Goal: Task Accomplishment & Management: Manage account settings

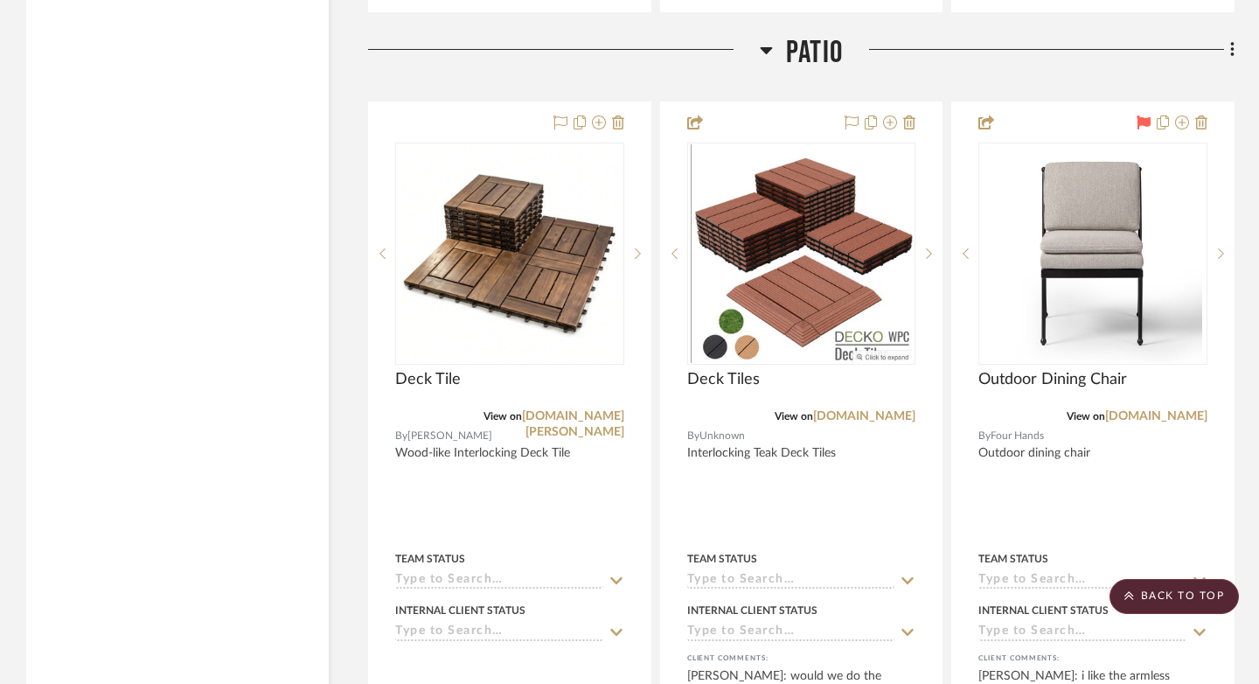
scroll to position [21348, 0]
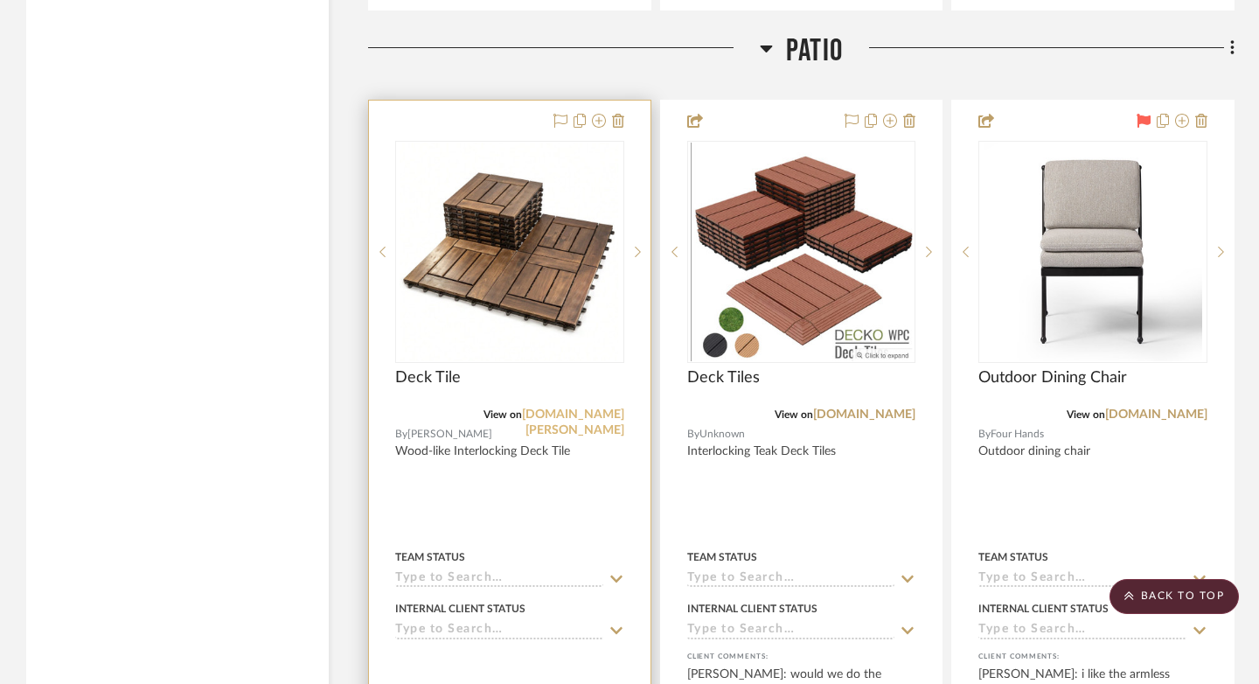
click at [587, 408] on link "us.shein.com" at bounding box center [573, 422] width 102 height 28
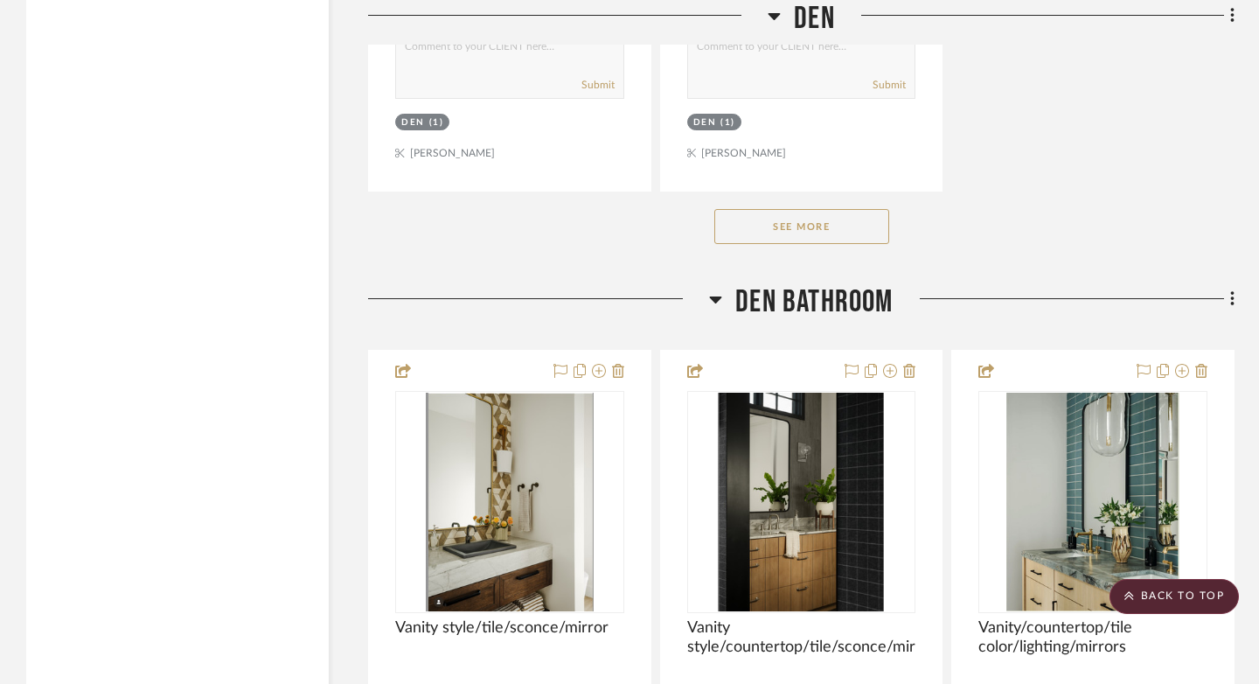
scroll to position [20234, 0]
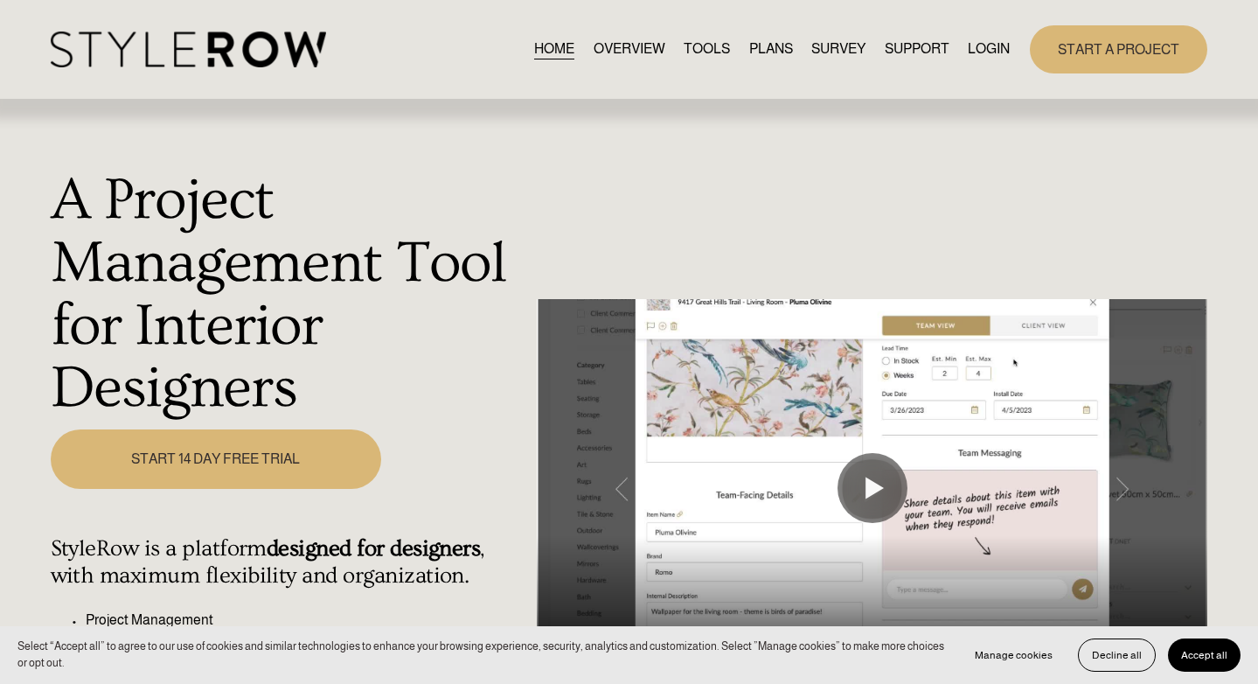
click at [984, 50] on link "LOGIN" at bounding box center [989, 50] width 42 height 24
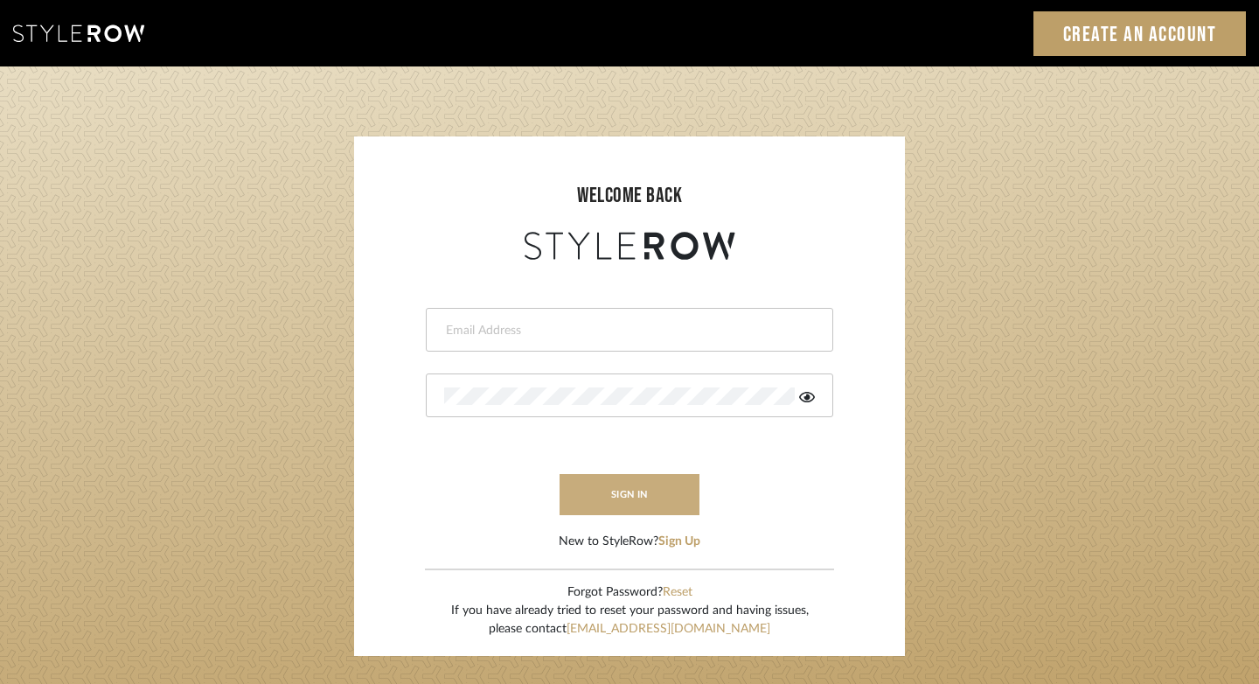
type input "felicia@onyxandoakinteriors.com"
click at [648, 502] on button "sign in" at bounding box center [630, 494] width 140 height 41
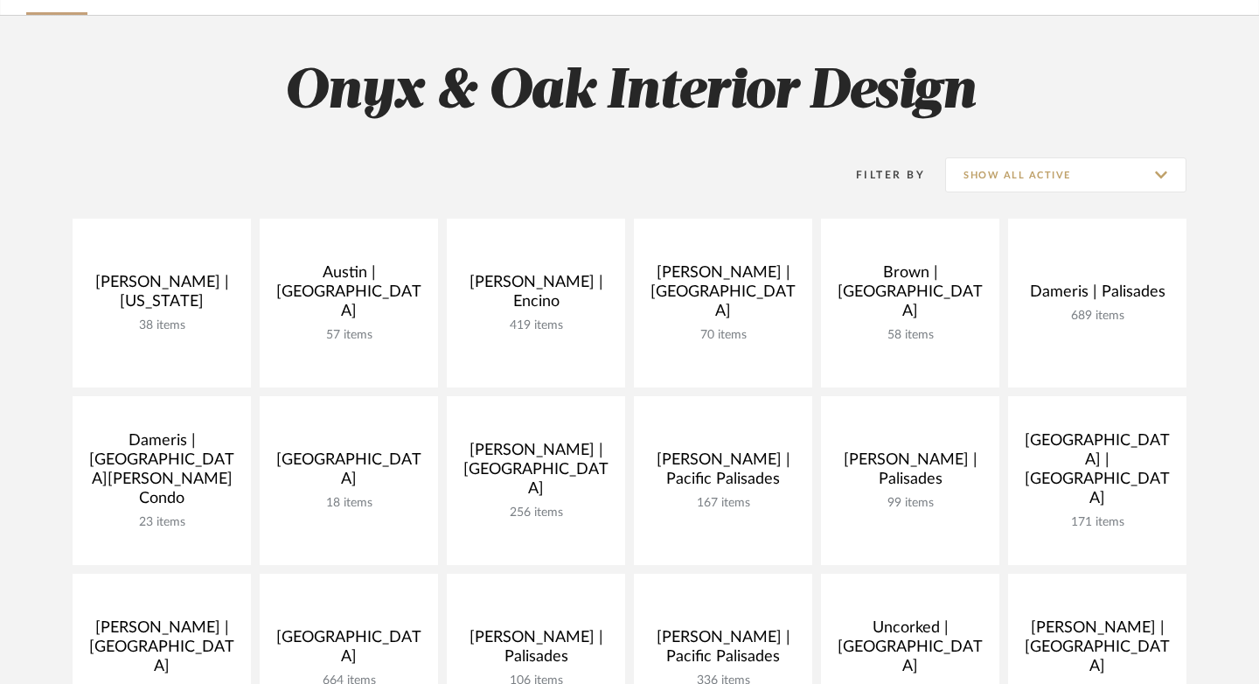
scroll to position [112, 0]
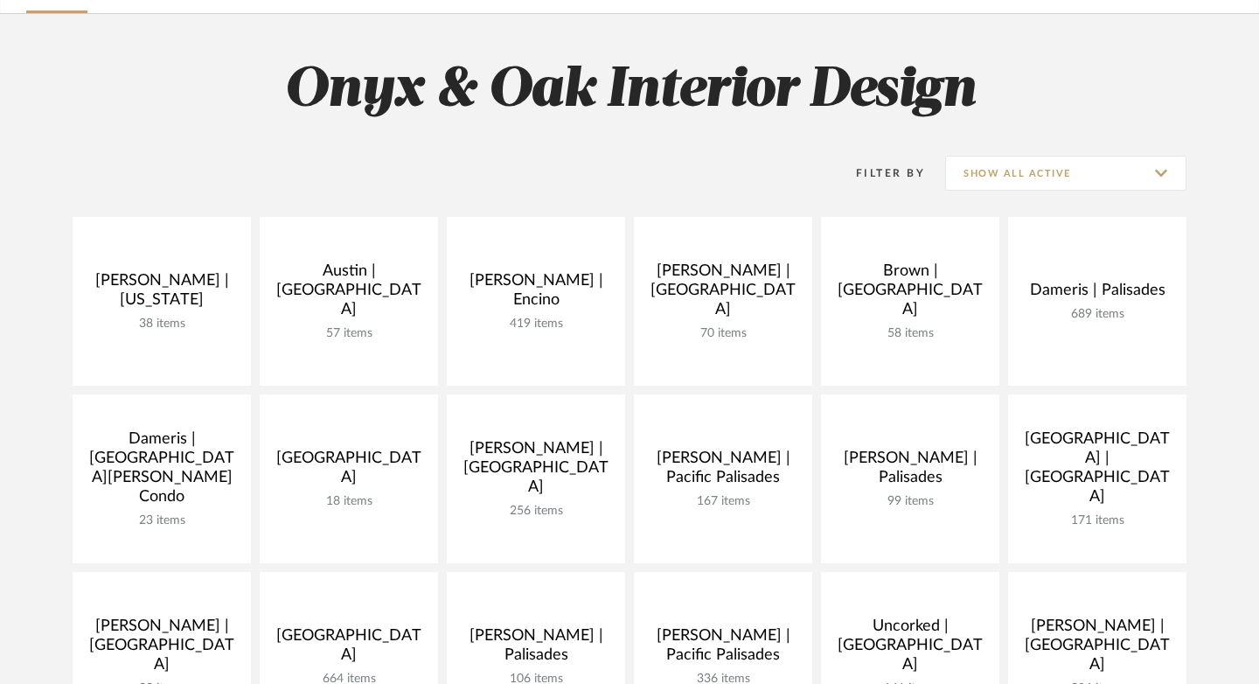
click at [429, 95] on h2 "Onyx & Oak Interior Design" at bounding box center [629, 91] width 1259 height 66
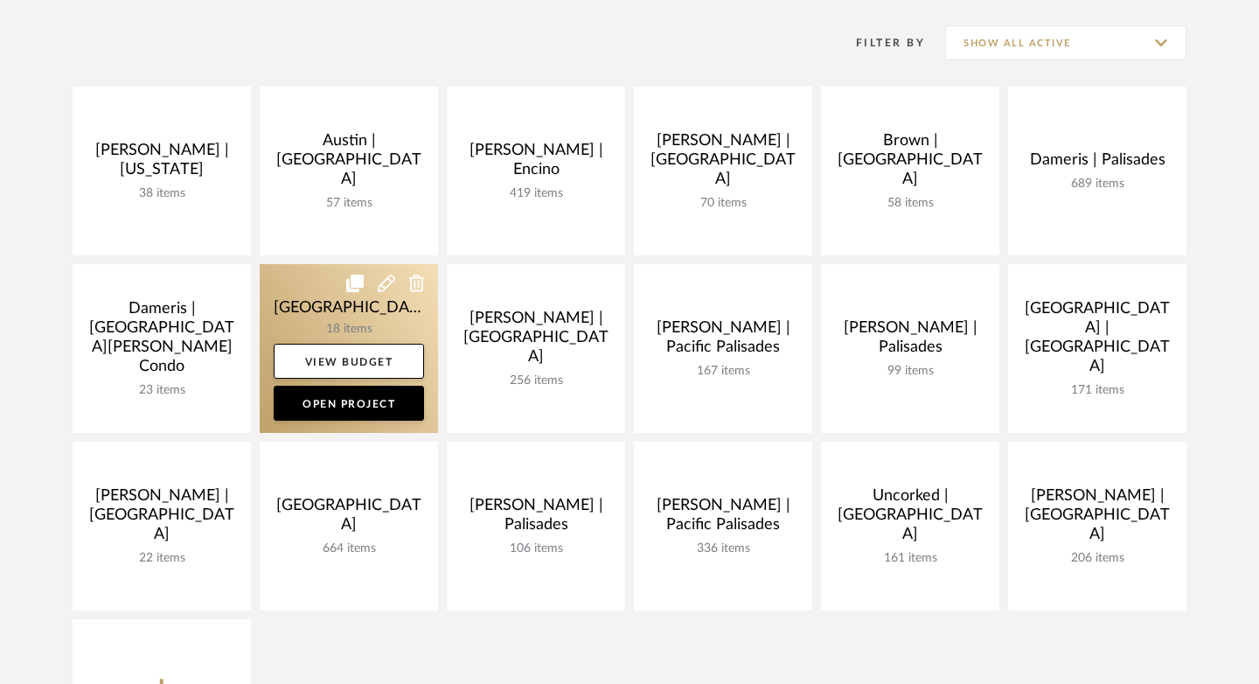
scroll to position [244, 0]
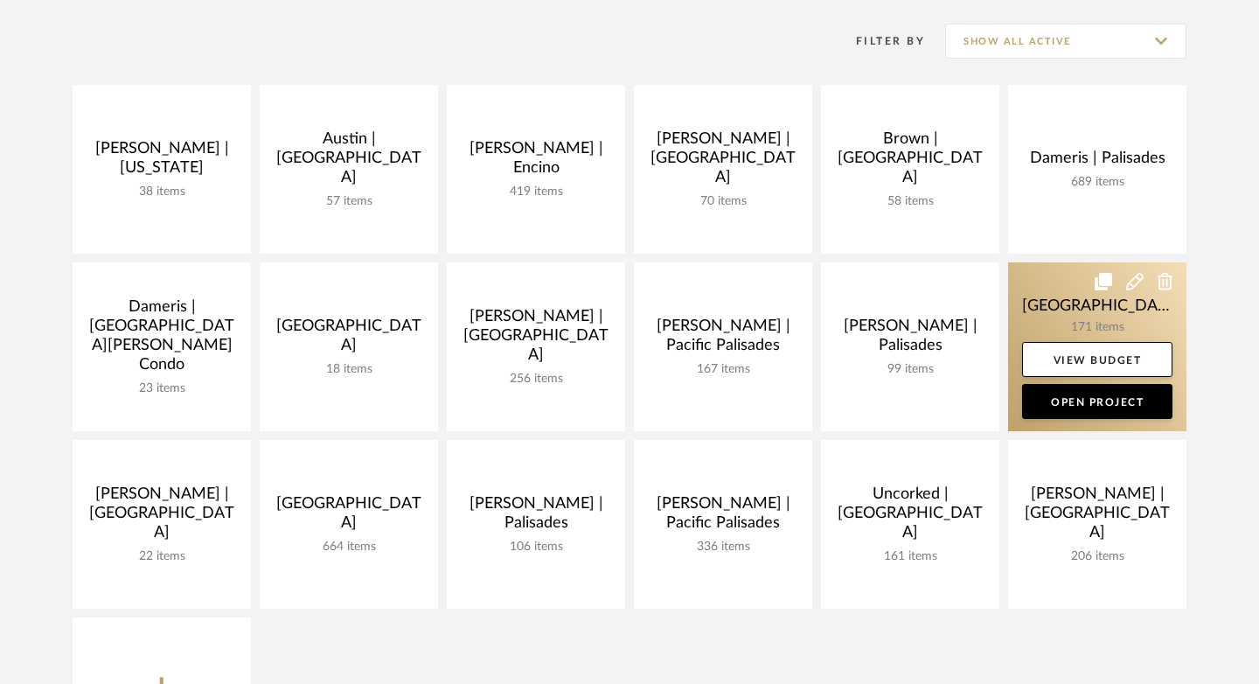
click at [1071, 319] on link at bounding box center [1097, 346] width 178 height 169
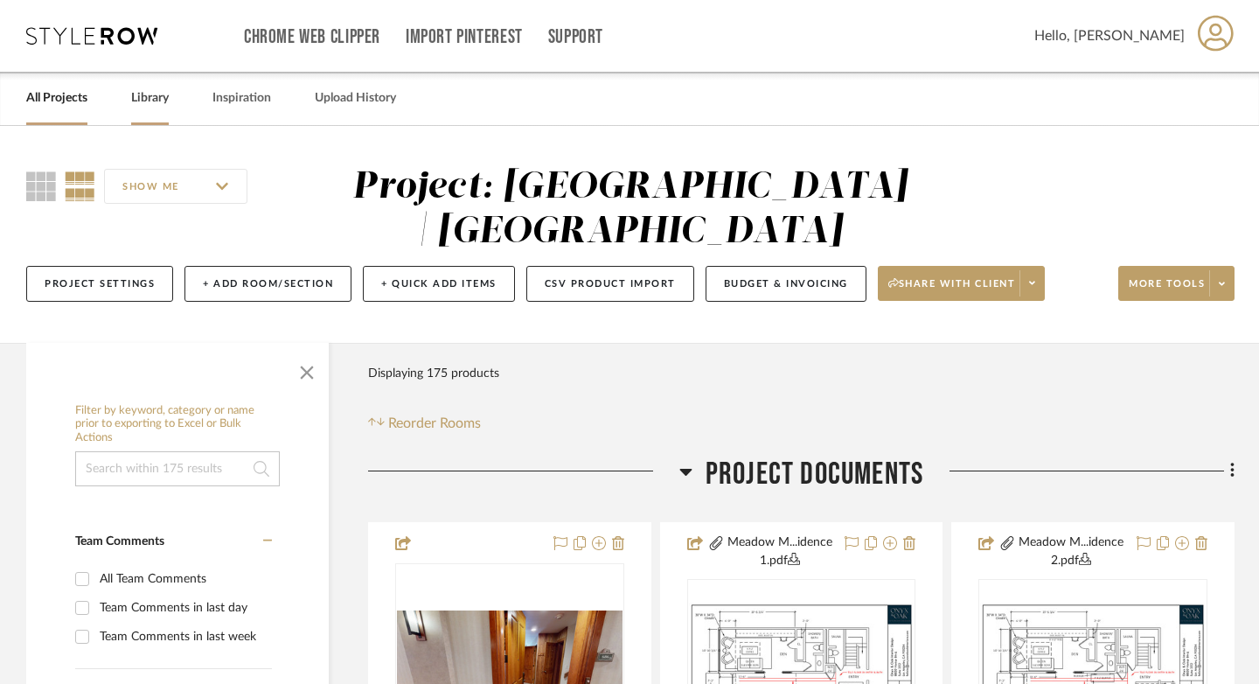
click at [156, 97] on link "Library" at bounding box center [150, 99] width 38 height 24
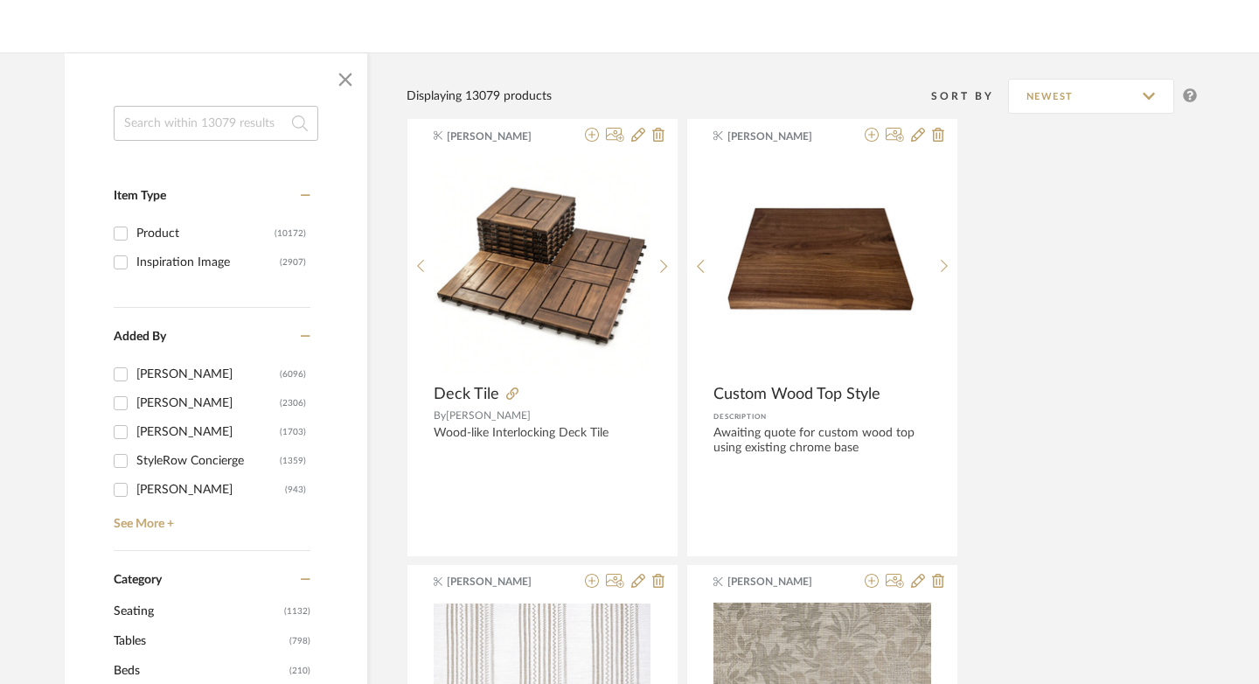
scroll to position [219, 0]
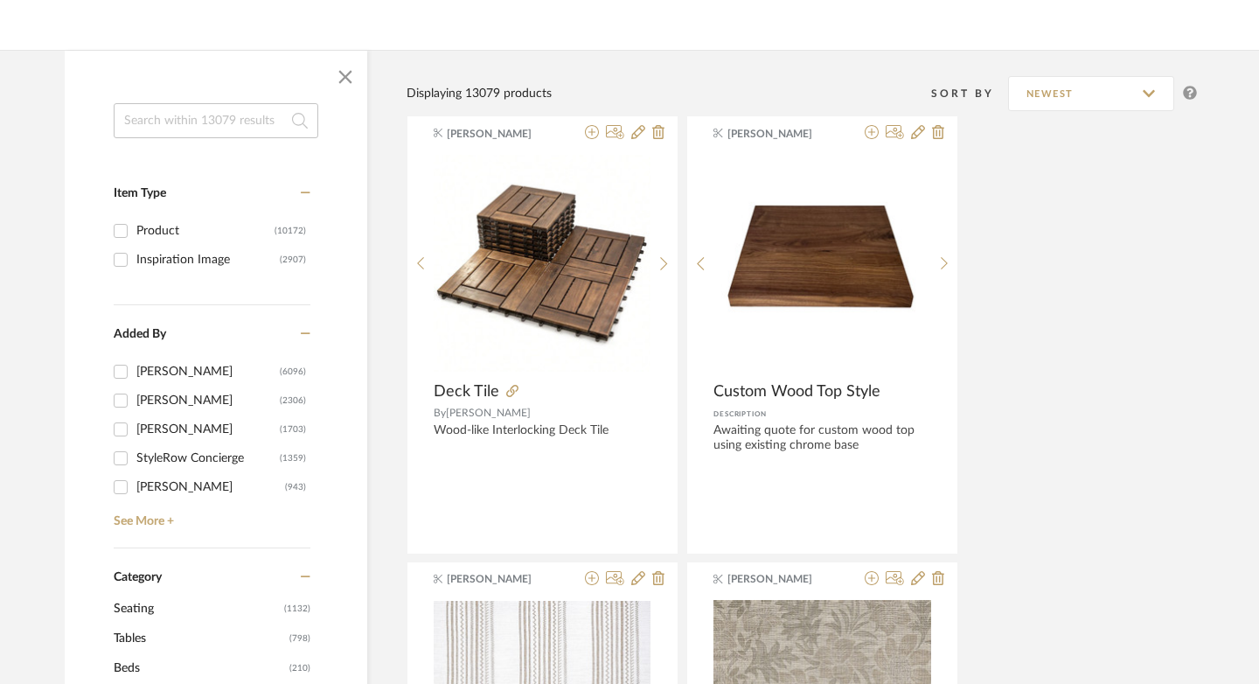
click at [107, 230] on input "Product (10172)" at bounding box center [121, 231] width 28 height 28
checkbox input "true"
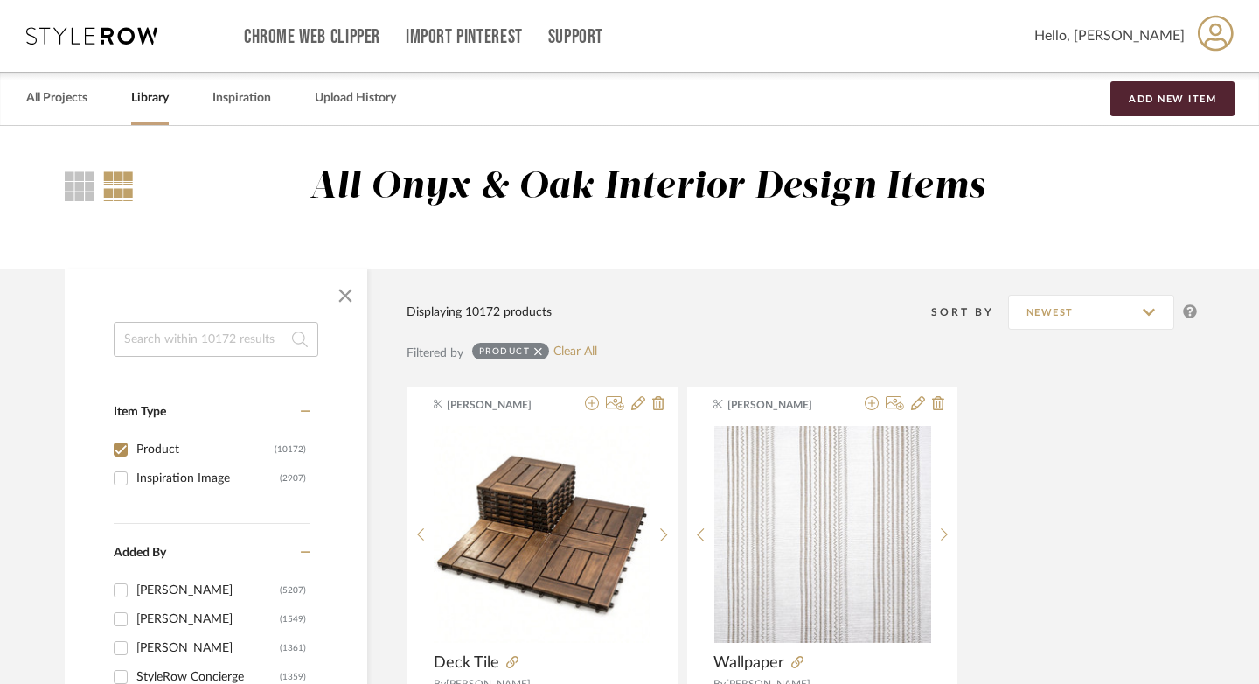
click at [165, 338] on input at bounding box center [216, 339] width 205 height 35
type input "t"
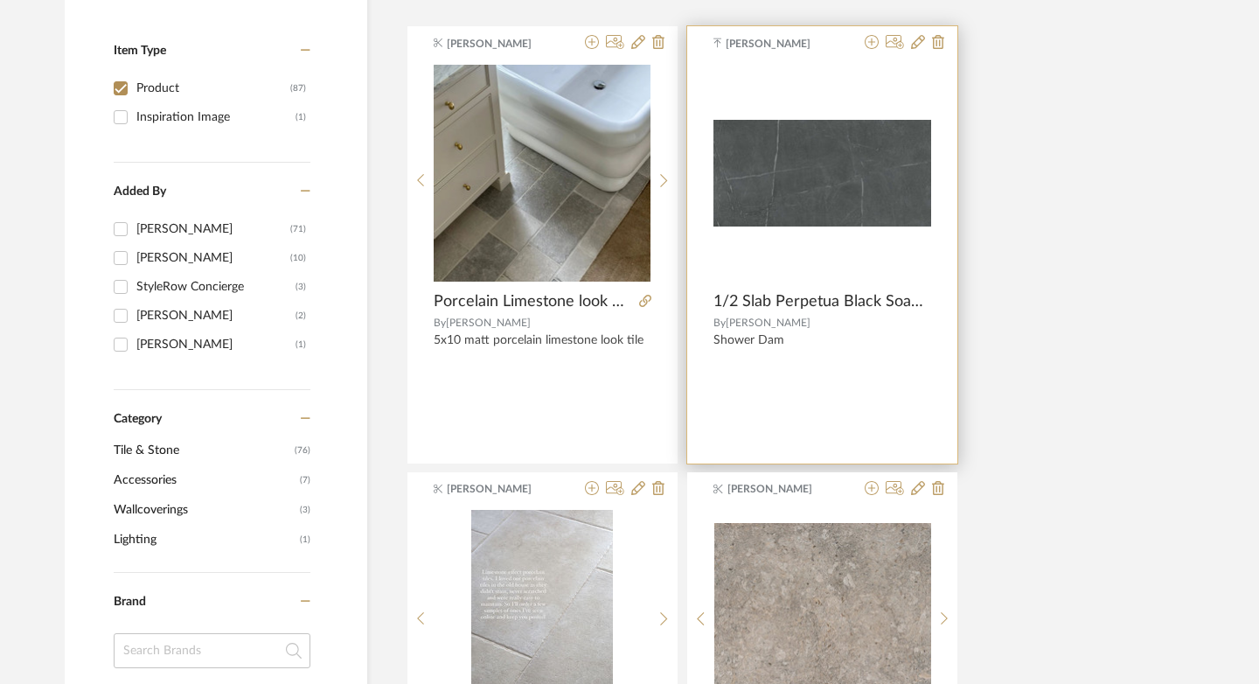
scroll to position [400, 0]
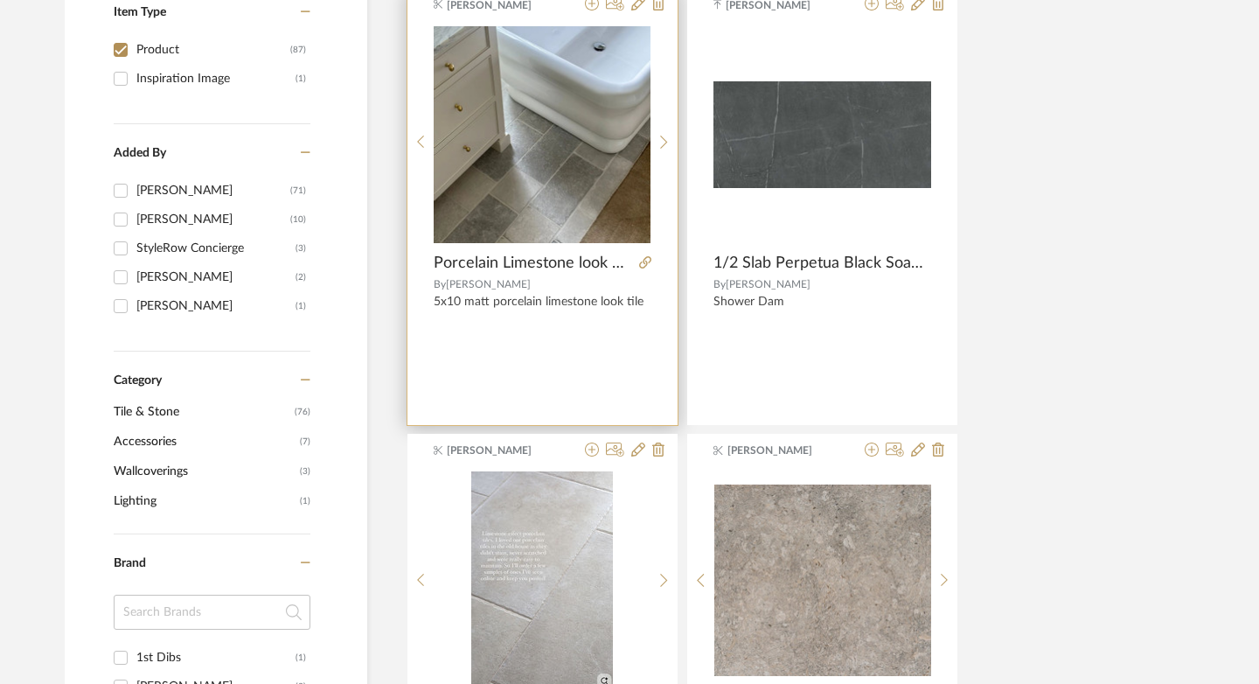
type input "porcela"
click at [569, 259] on span "Porcelain Limestone look tile" at bounding box center [533, 263] width 198 height 19
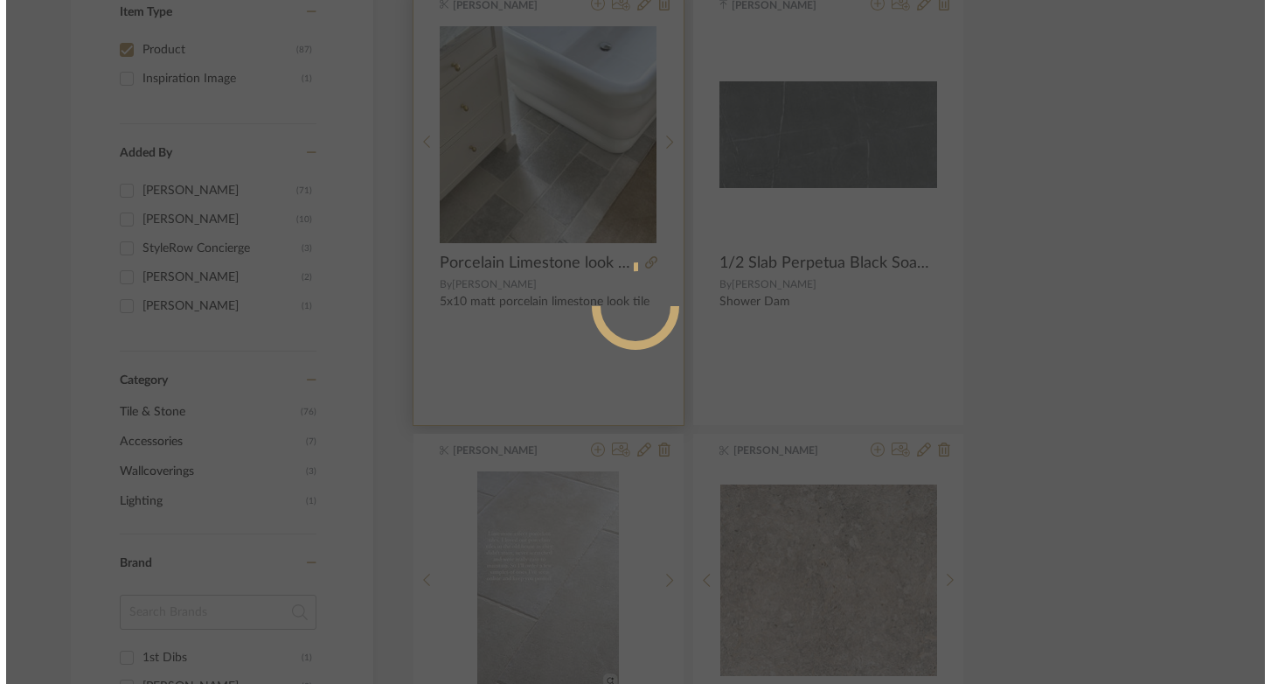
scroll to position [0, 0]
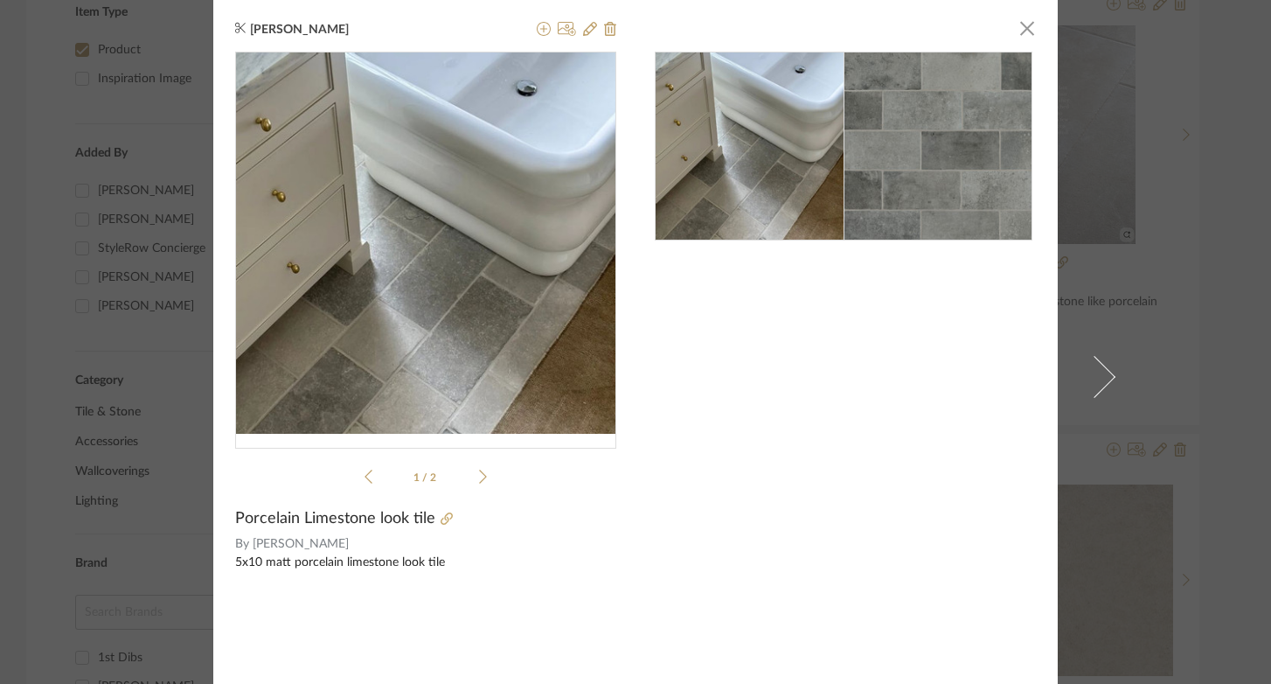
click at [971, 152] on img at bounding box center [938, 146] width 189 height 189
click at [1019, 30] on span "button" at bounding box center [1027, 27] width 35 height 35
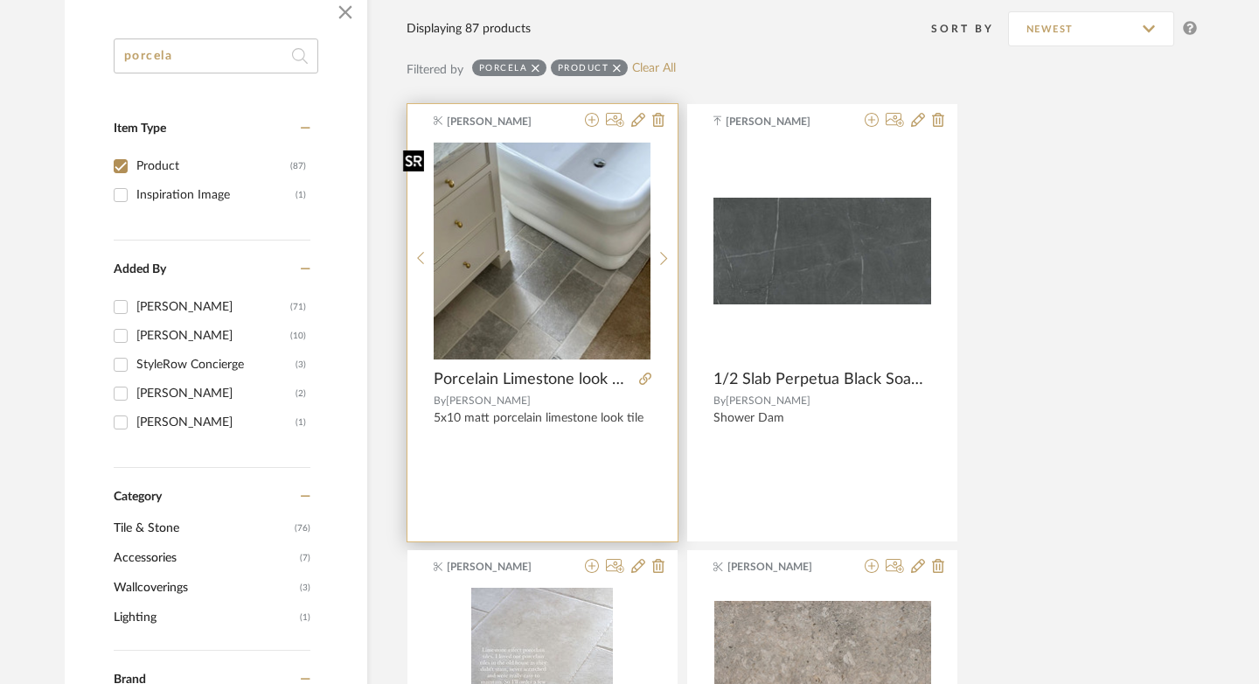
scroll to position [276, 0]
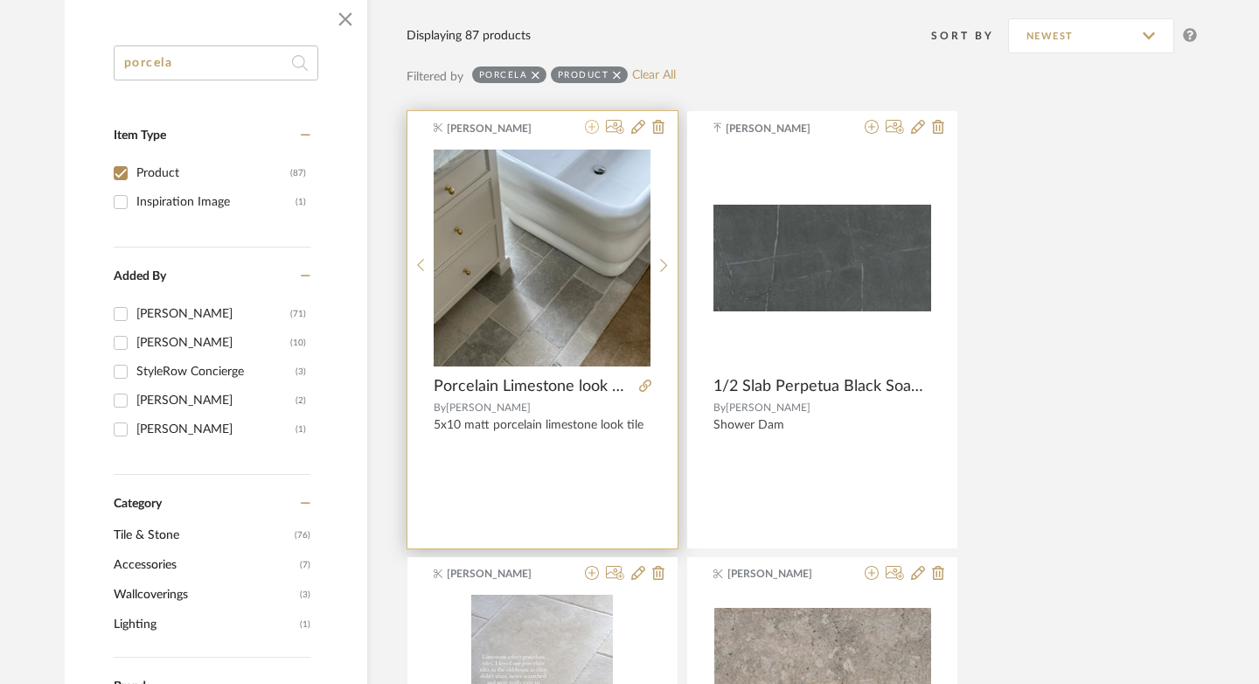
click at [585, 125] on icon at bounding box center [592, 127] width 14 height 14
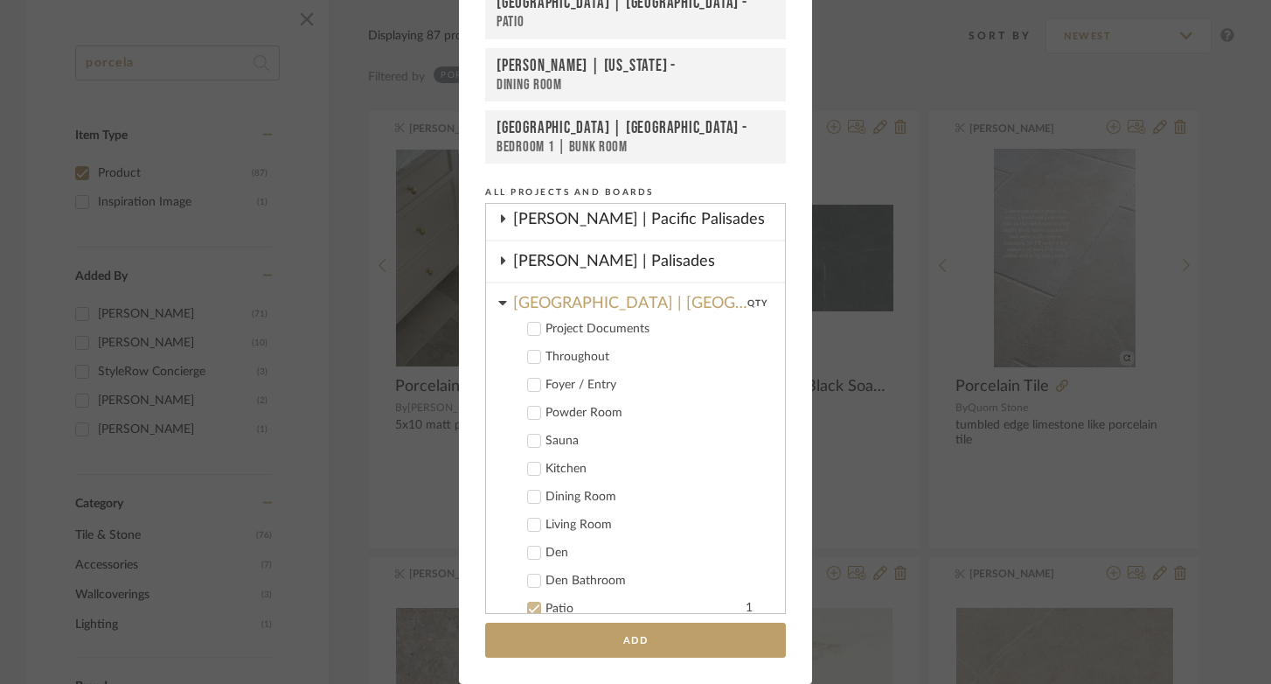
scroll to position [423, 0]
click at [717, 650] on button "Add" at bounding box center [635, 641] width 301 height 36
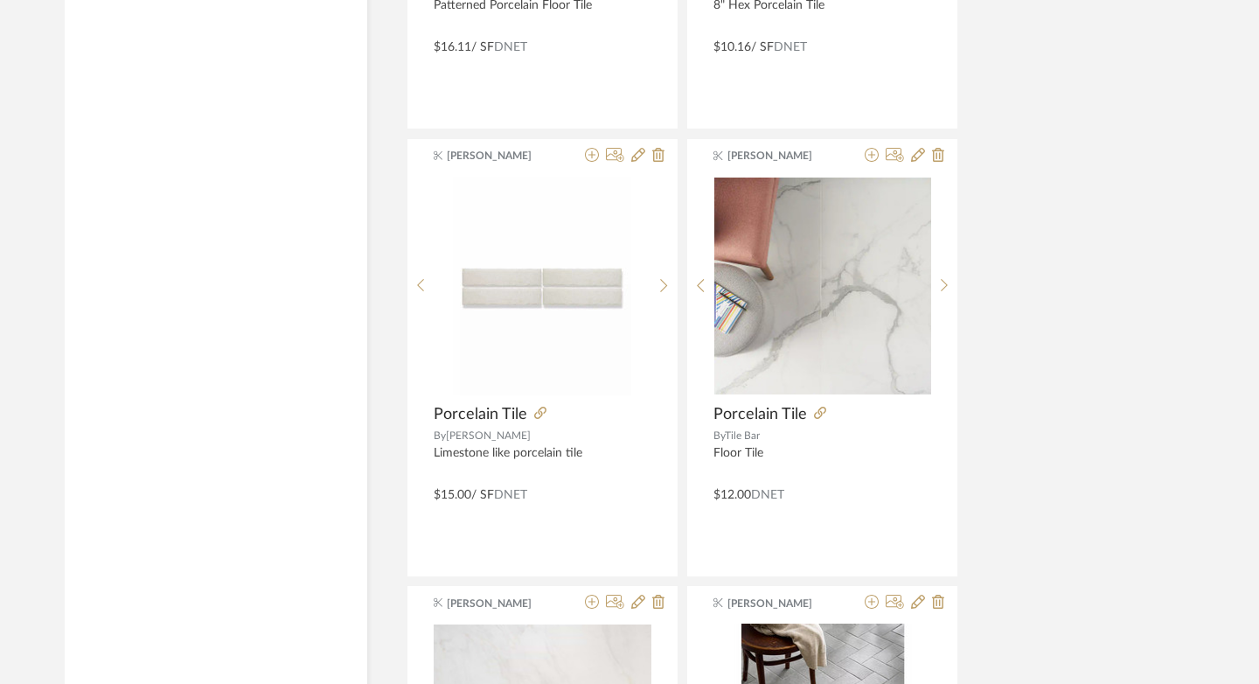
scroll to position [5200, 0]
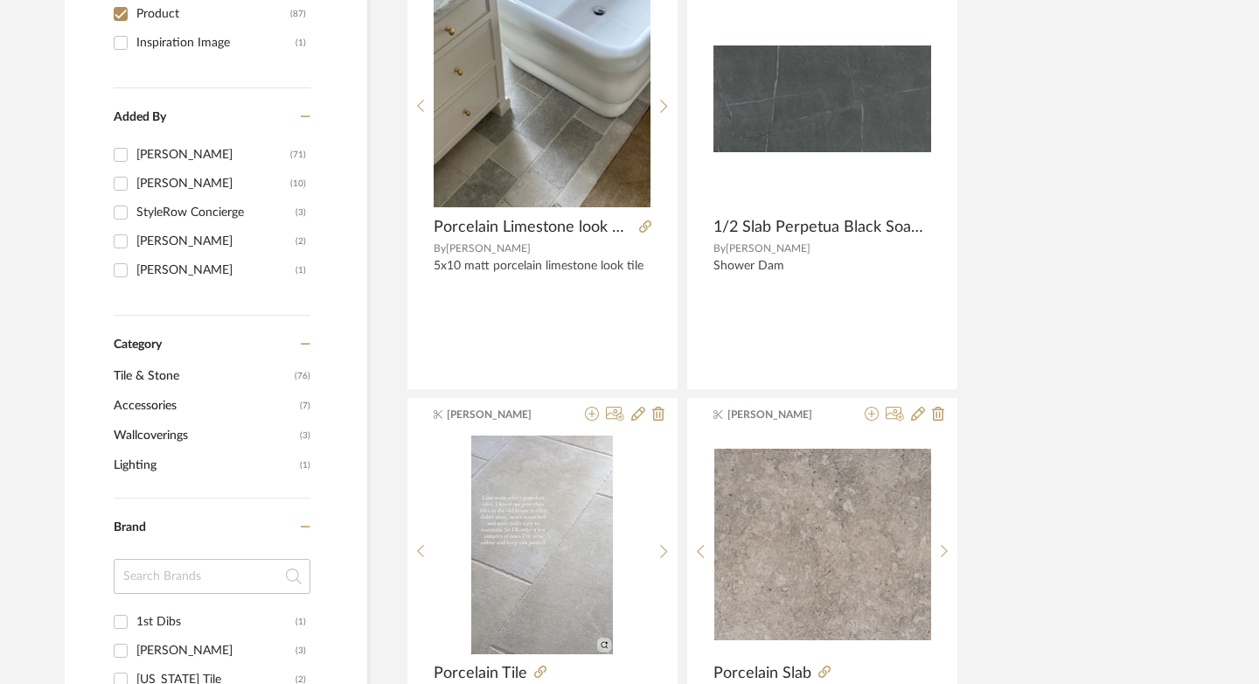
scroll to position [0, 0]
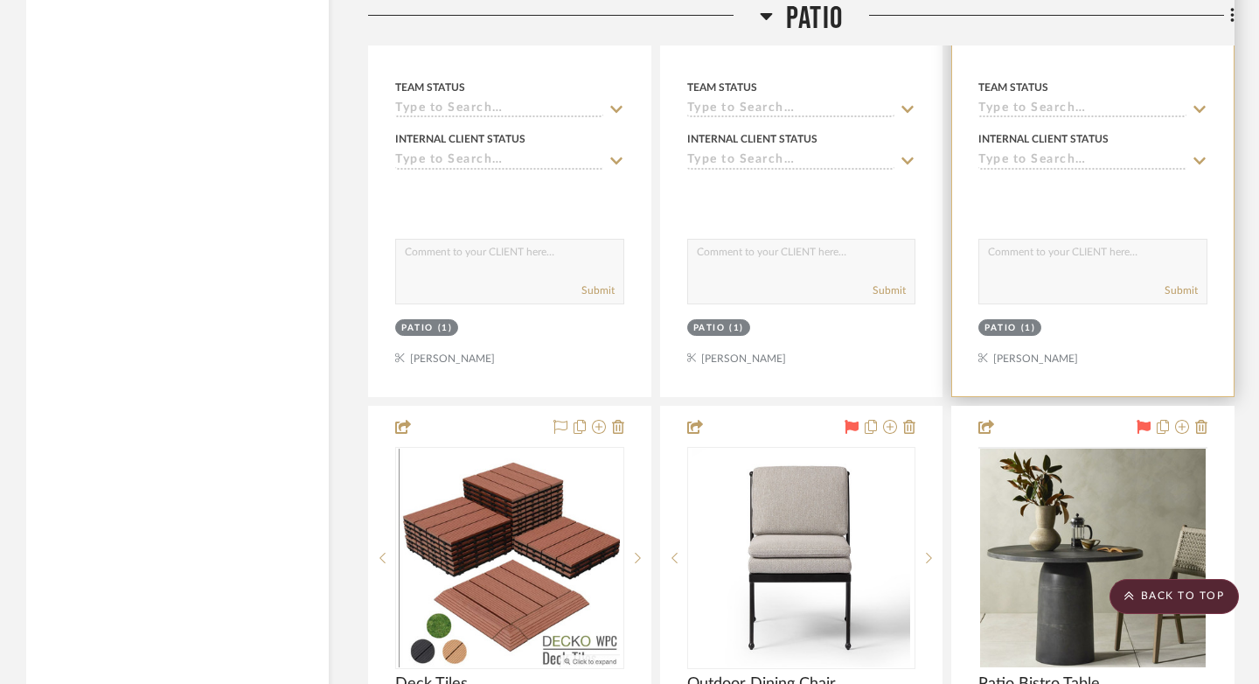
scroll to position [22079, 0]
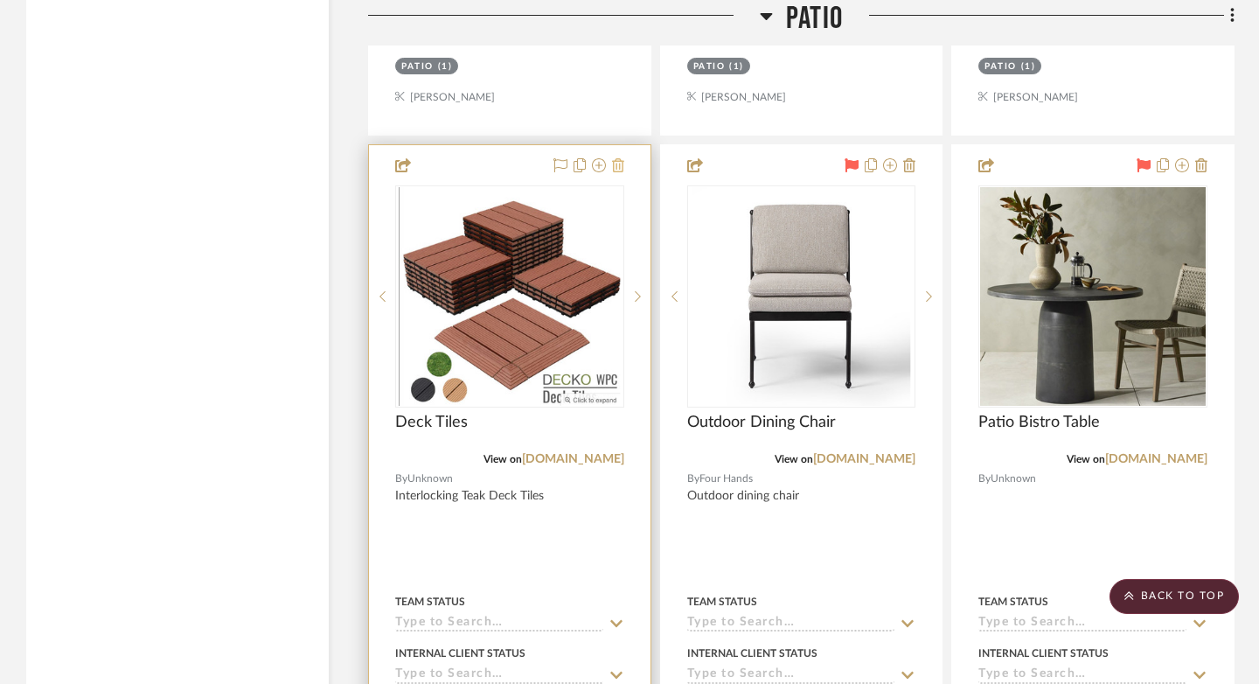
click at [621, 158] on icon at bounding box center [618, 165] width 12 height 14
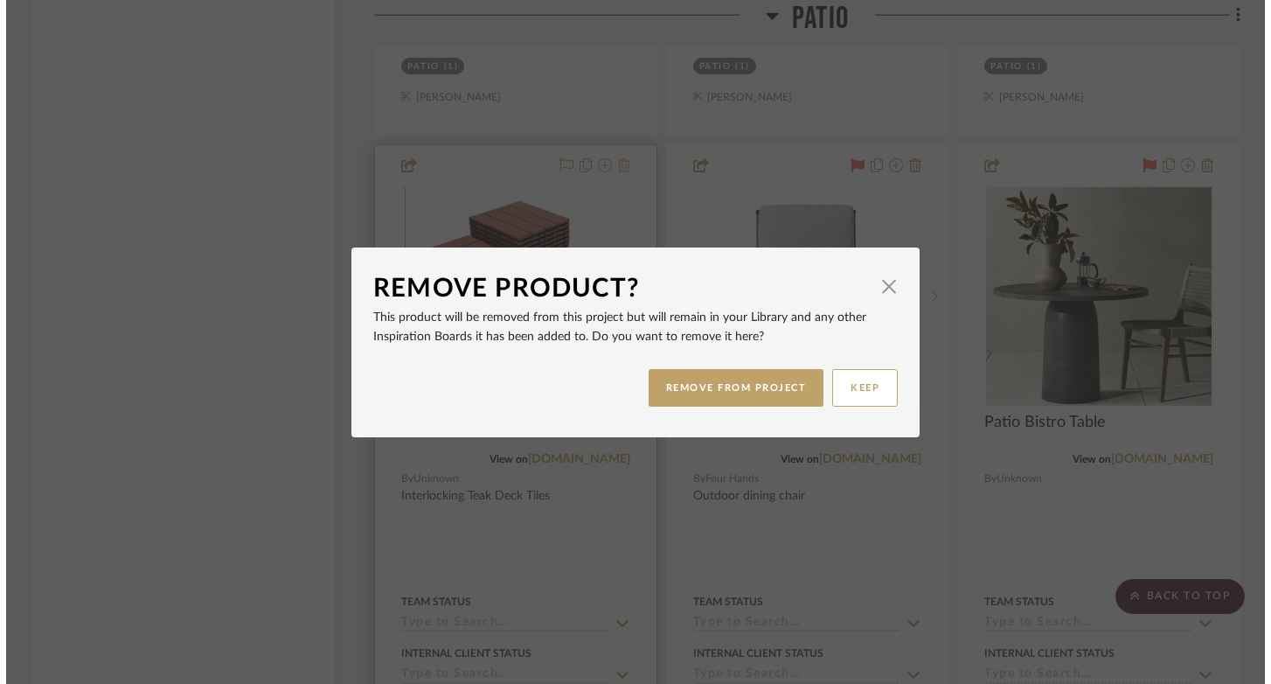
scroll to position [0, 0]
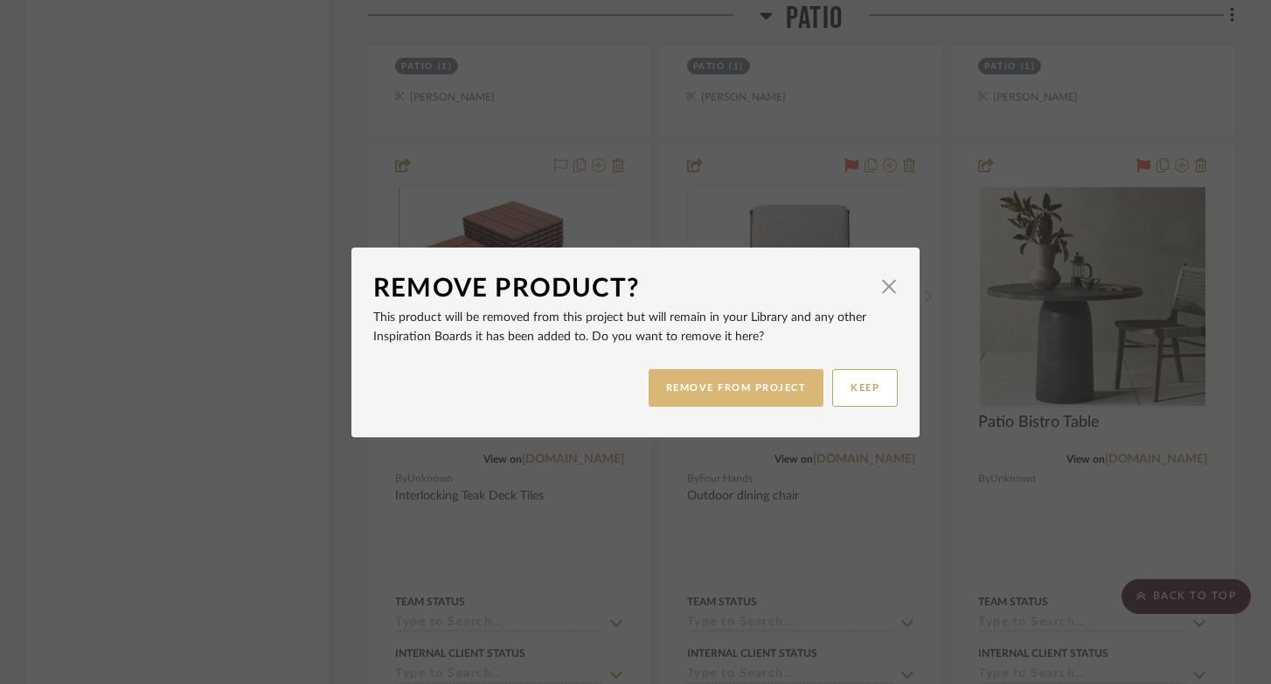
click at [769, 373] on button "REMOVE FROM PROJECT" at bounding box center [737, 388] width 176 height 38
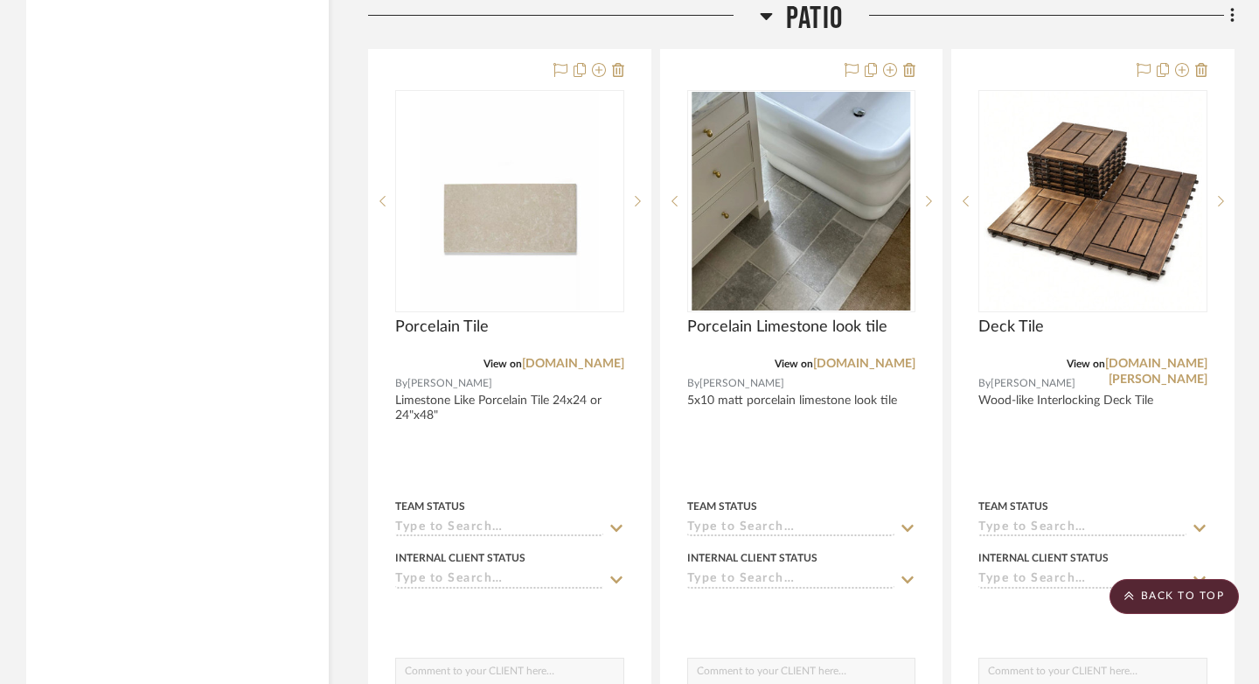
scroll to position [21402, 0]
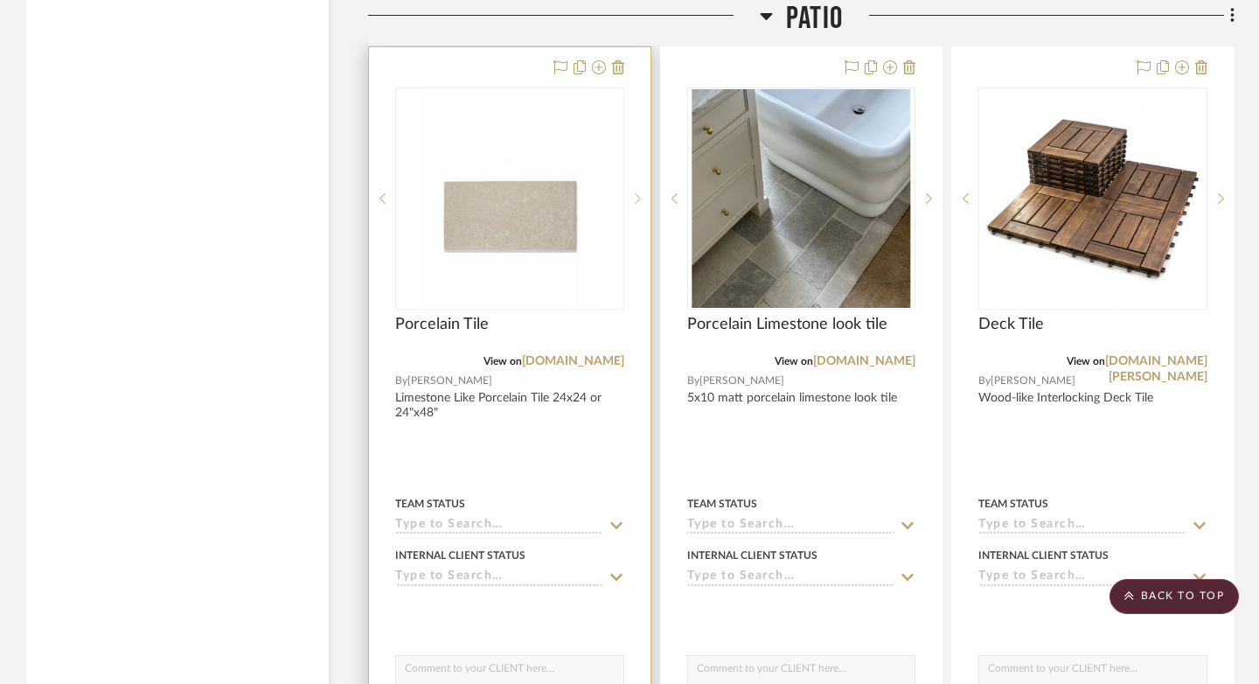
click at [639, 192] on icon at bounding box center [638, 198] width 6 height 12
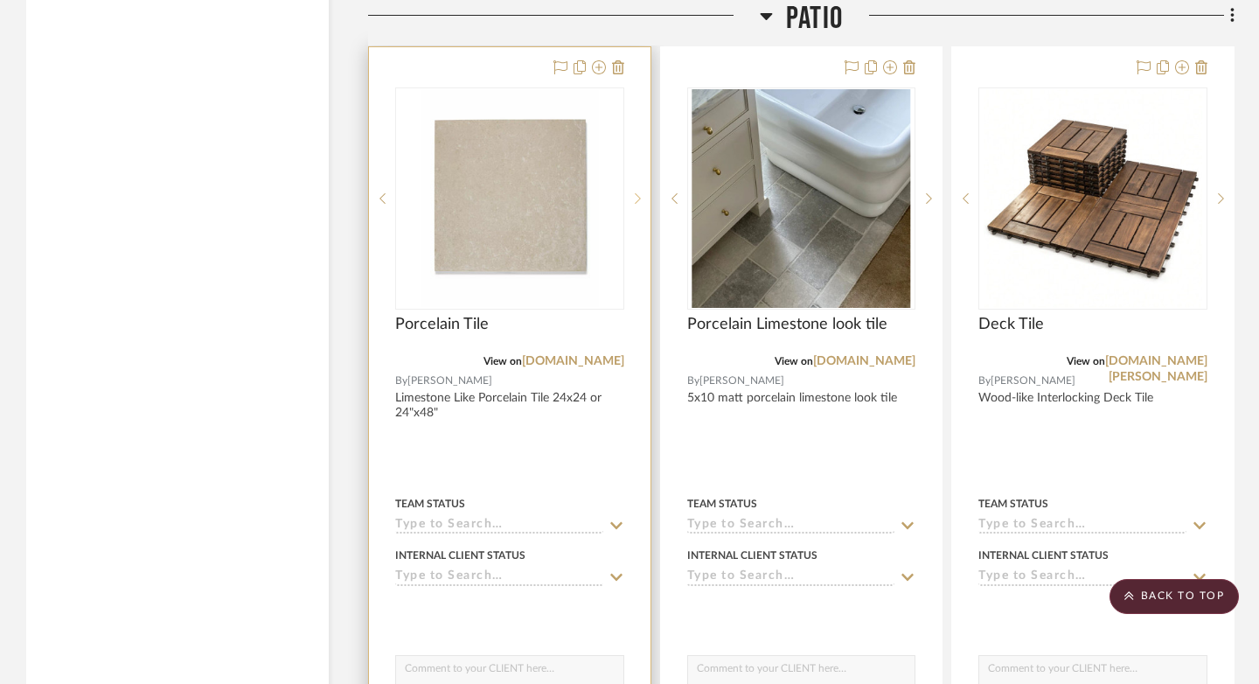
click at [639, 192] on icon at bounding box center [638, 198] width 6 height 12
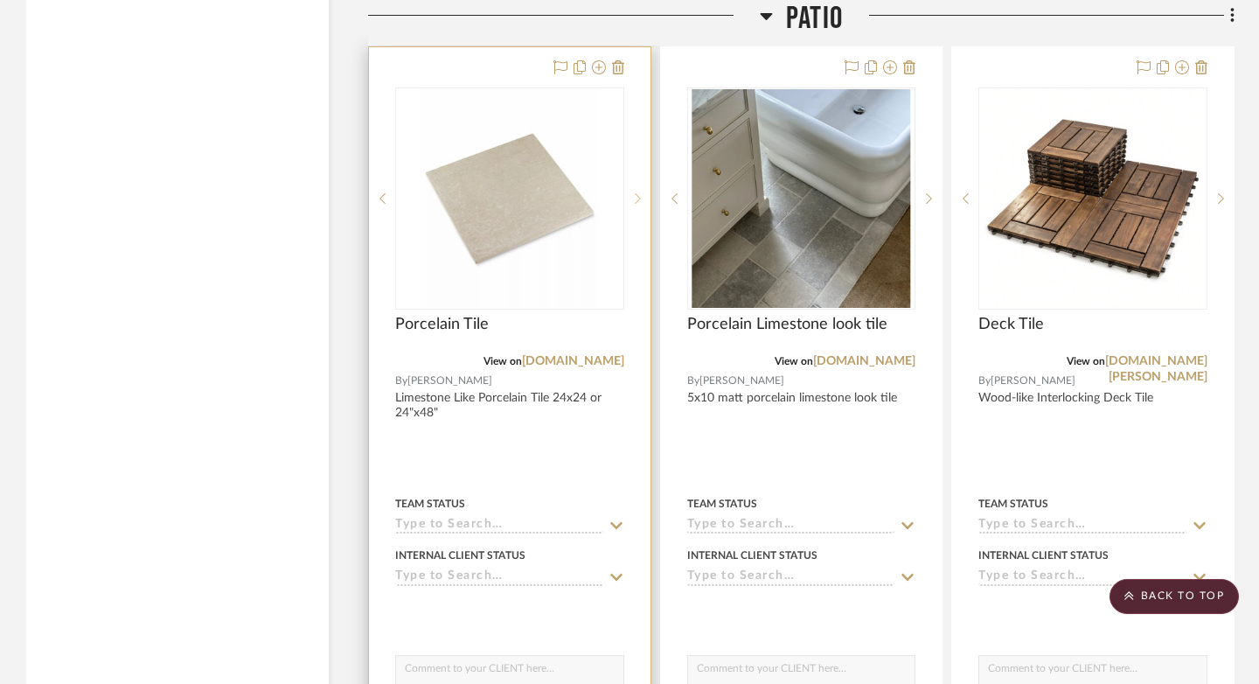
click at [639, 192] on icon at bounding box center [638, 198] width 6 height 12
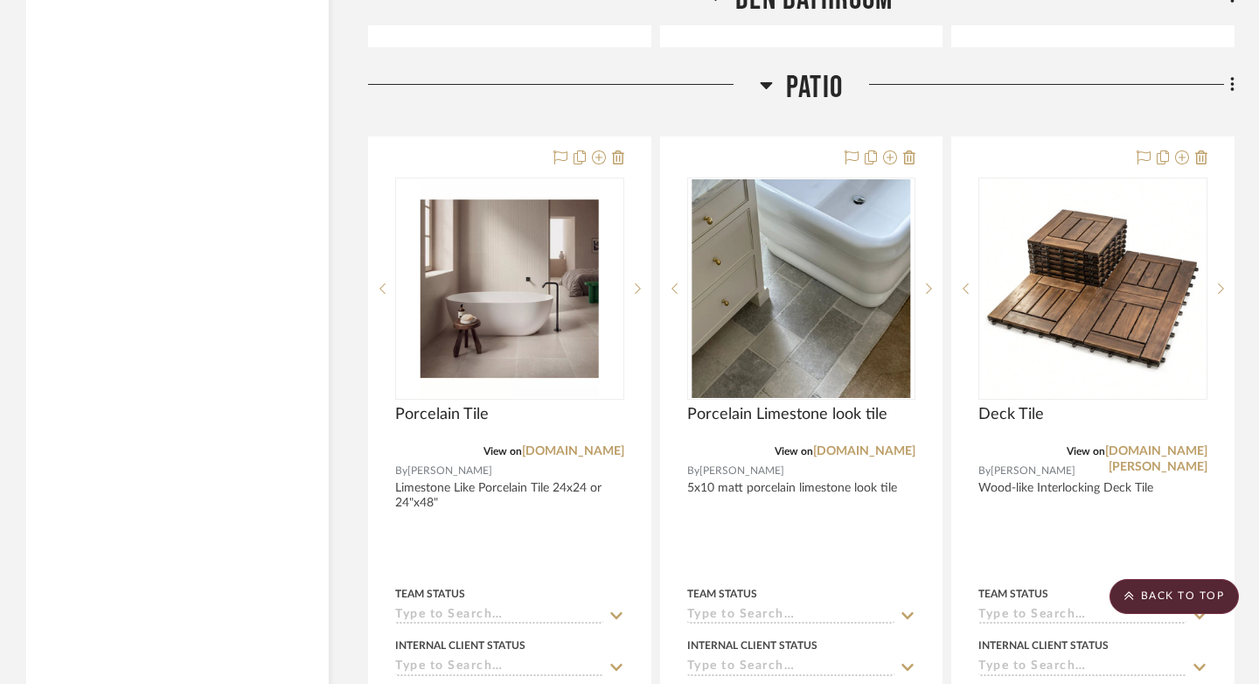
scroll to position [21313, 0]
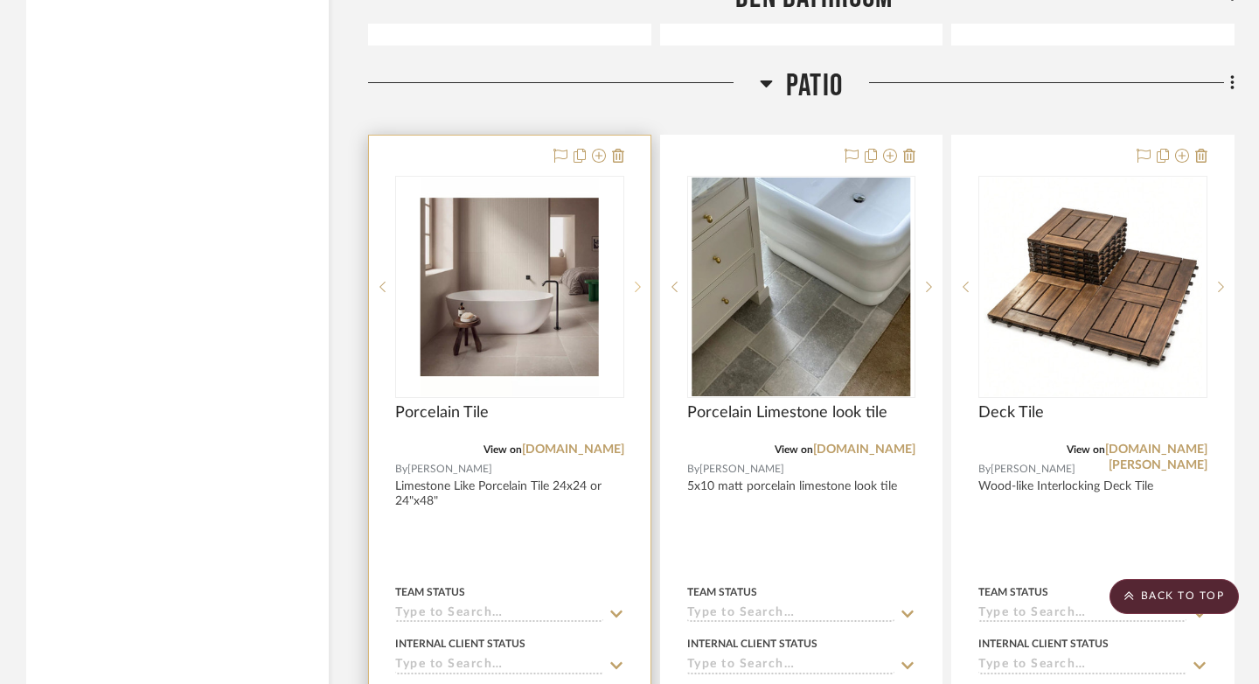
click at [637, 281] on icon at bounding box center [638, 287] width 6 height 12
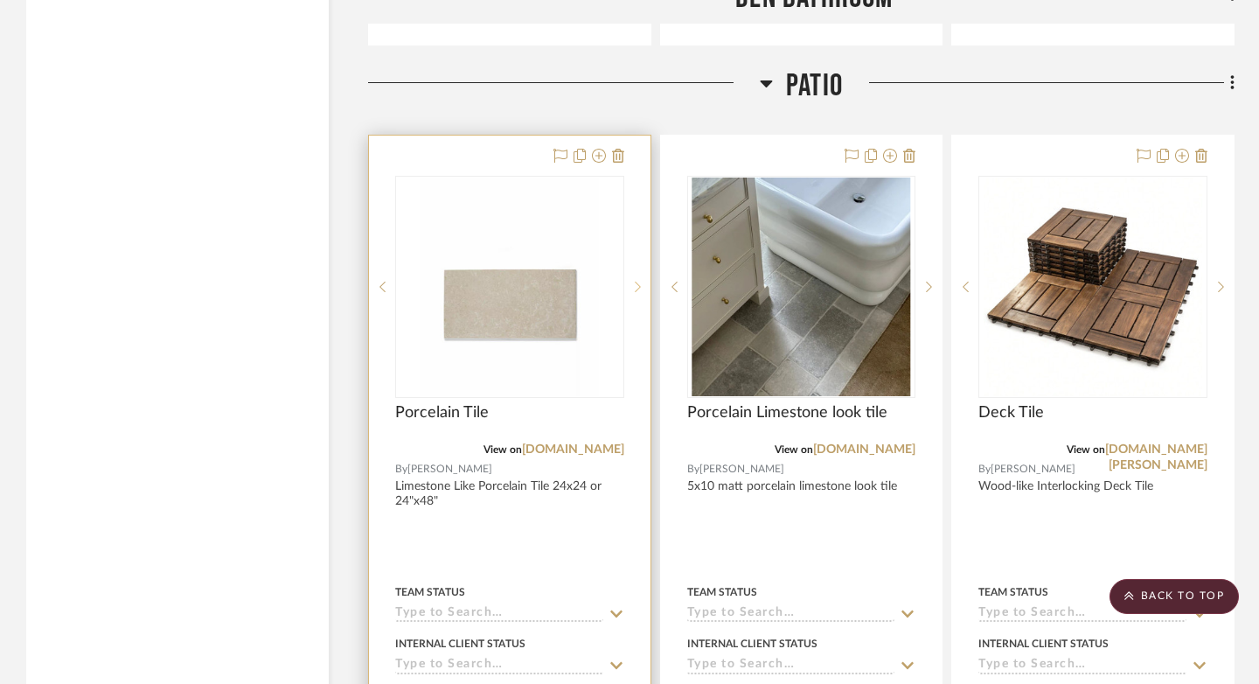
click at [637, 281] on icon at bounding box center [638, 287] width 6 height 12
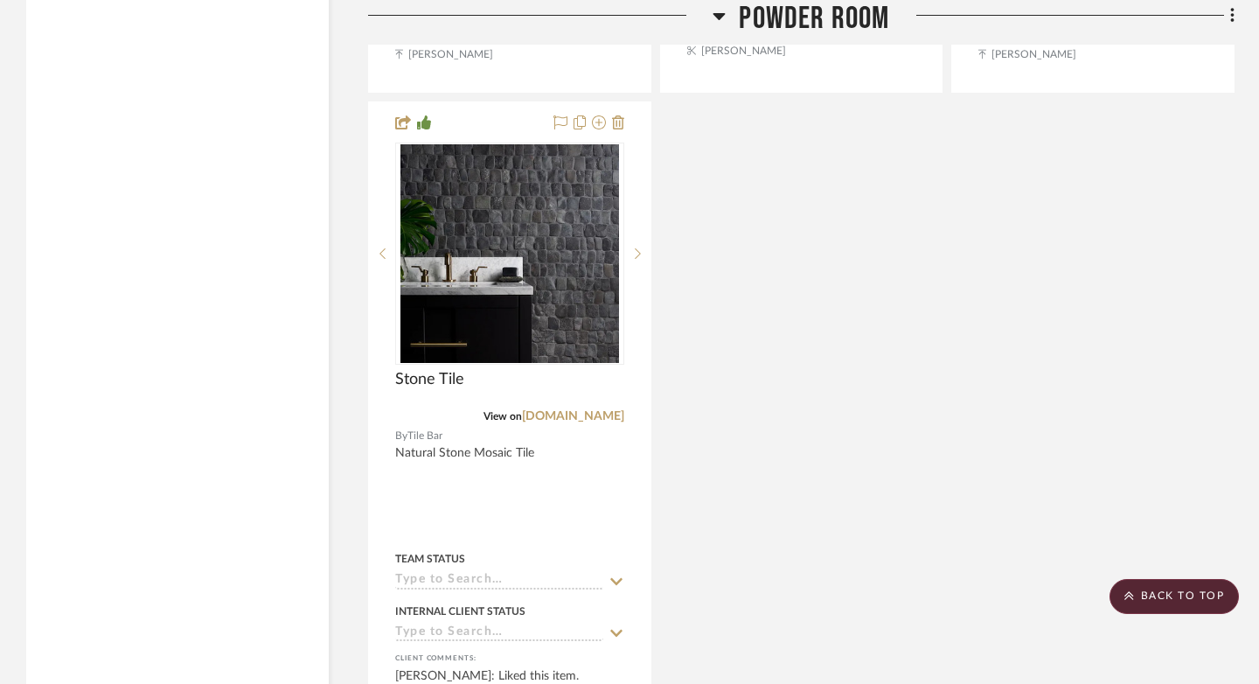
scroll to position [9416, 0]
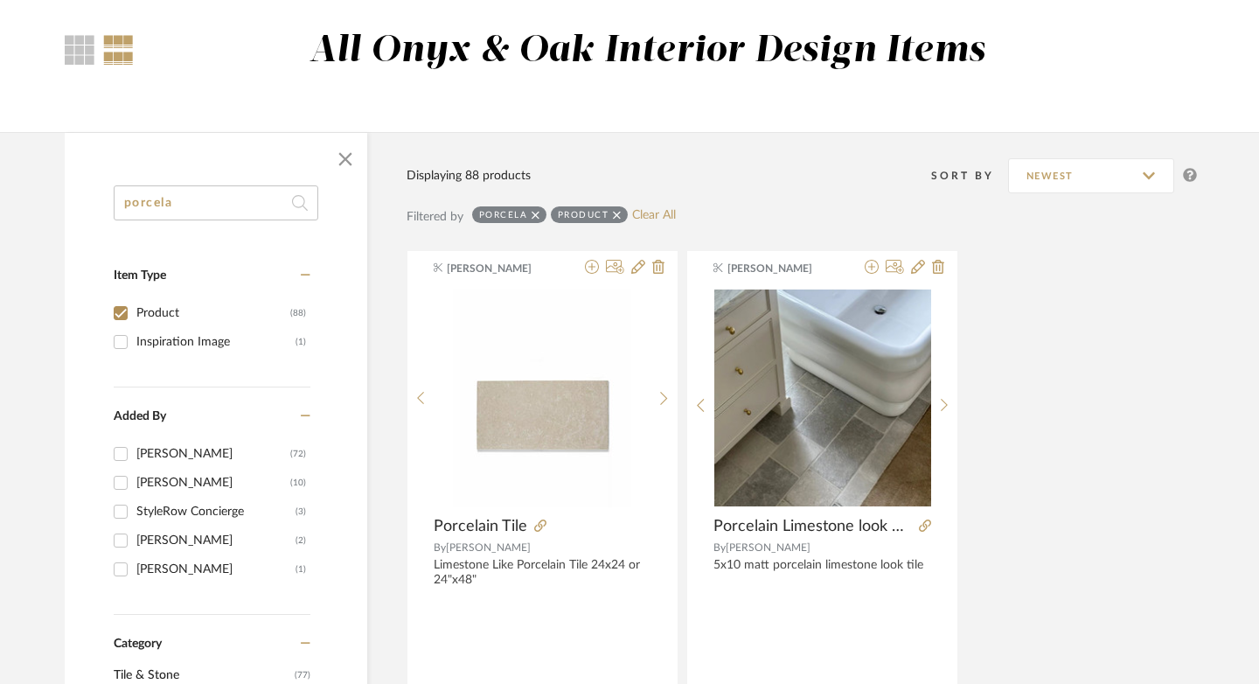
scroll to position [143, 0]
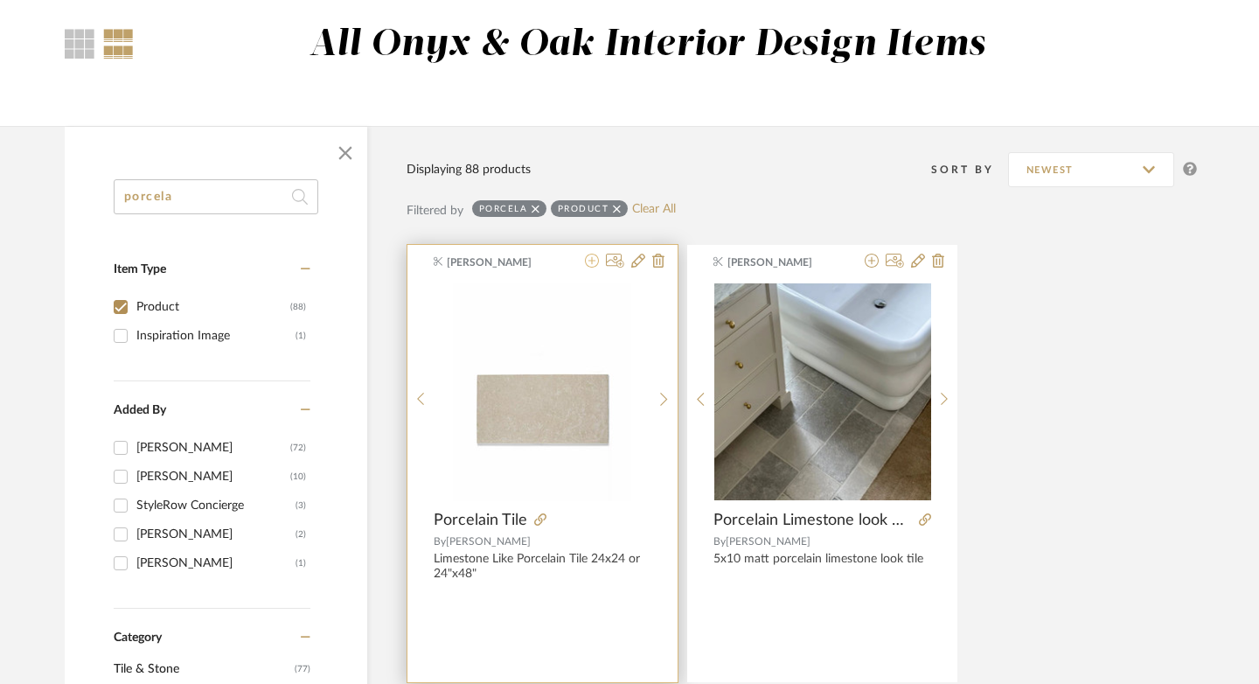
click at [585, 263] on icon at bounding box center [592, 261] width 14 height 14
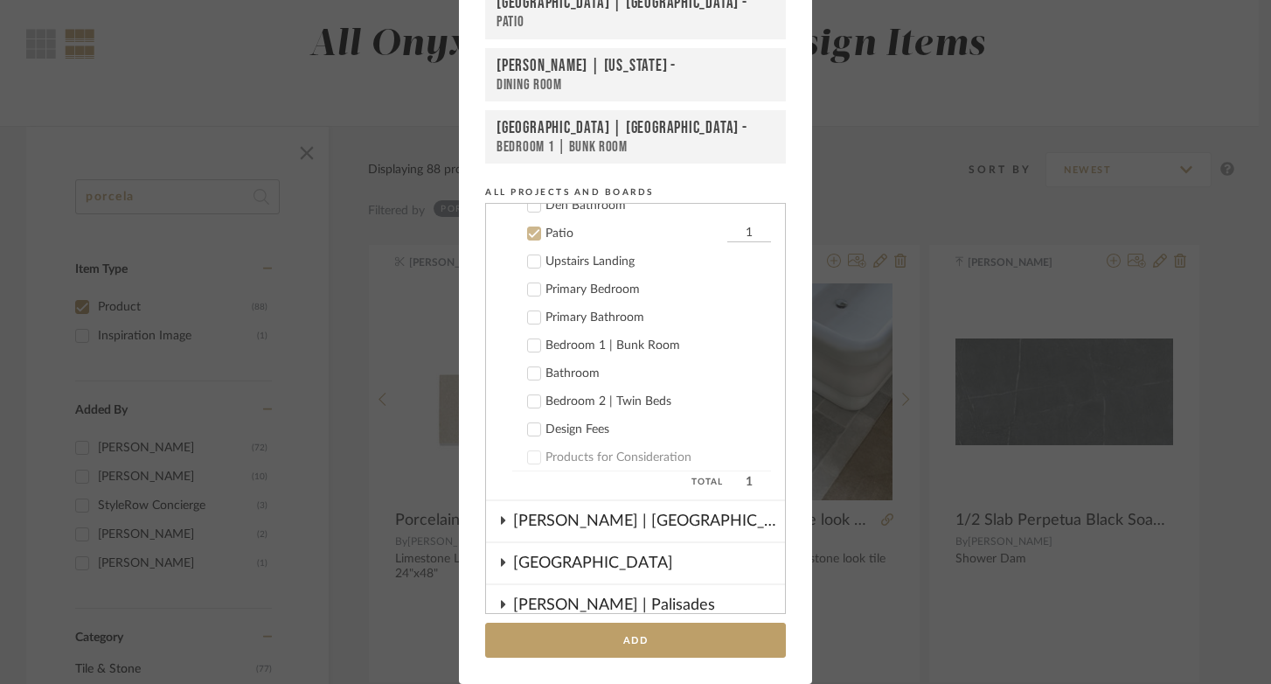
scroll to position [812, 0]
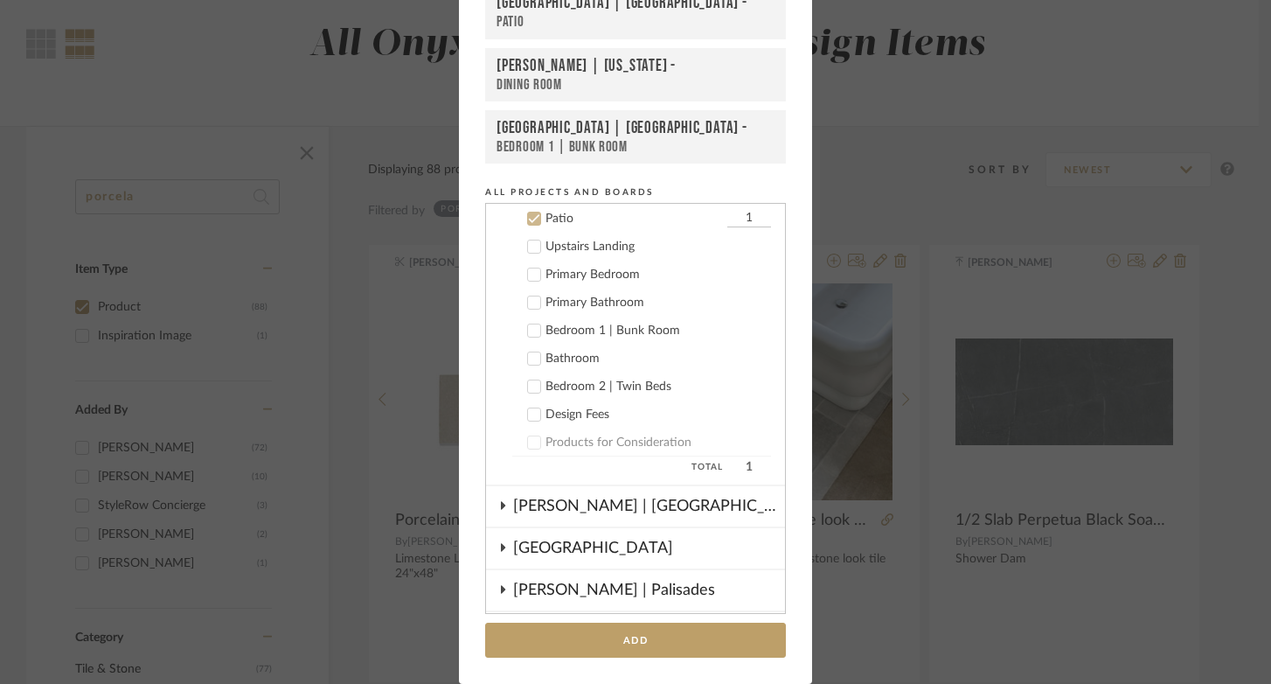
click at [535, 218] on label "Patio 1" at bounding box center [641, 218] width 259 height 17
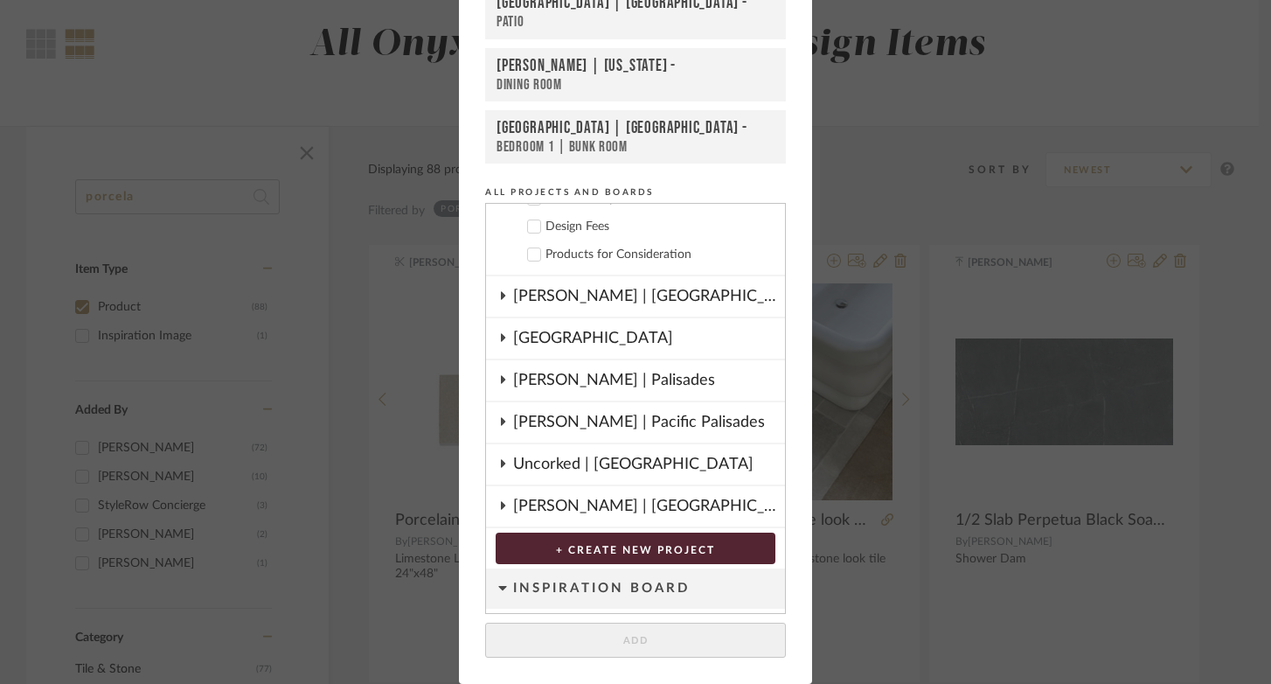
scroll to position [997, 0]
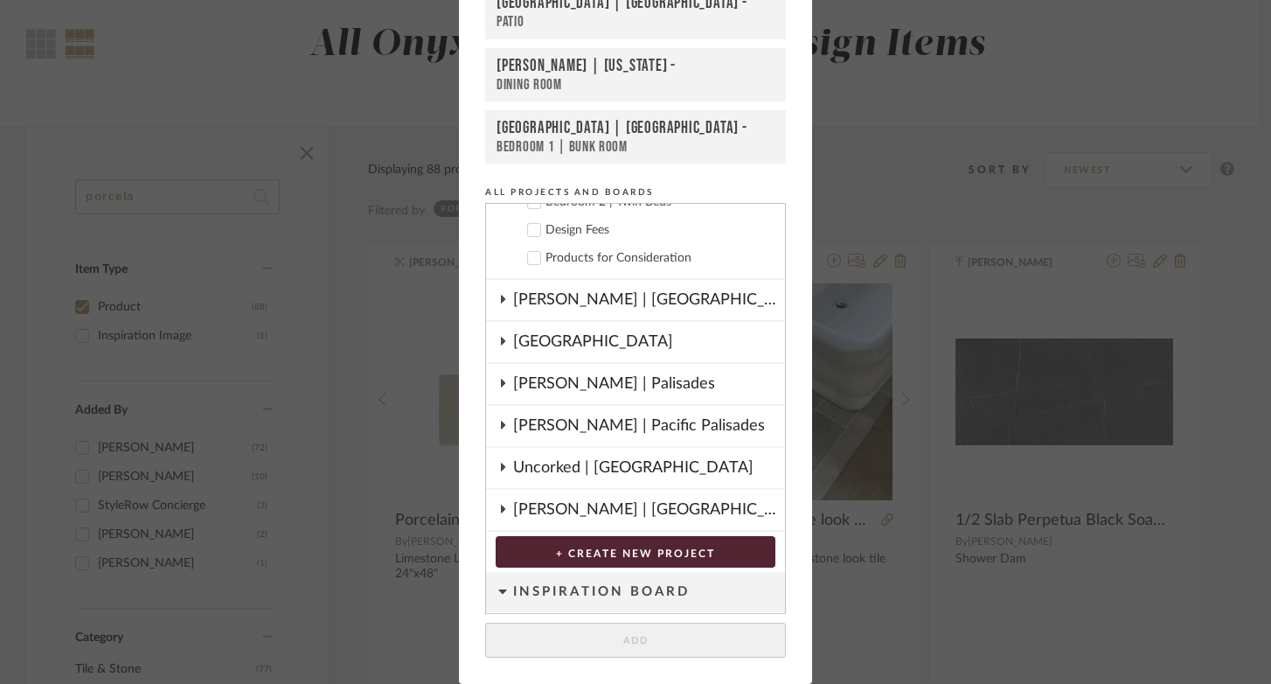
click at [498, 427] on icon at bounding box center [503, 425] width 14 height 9
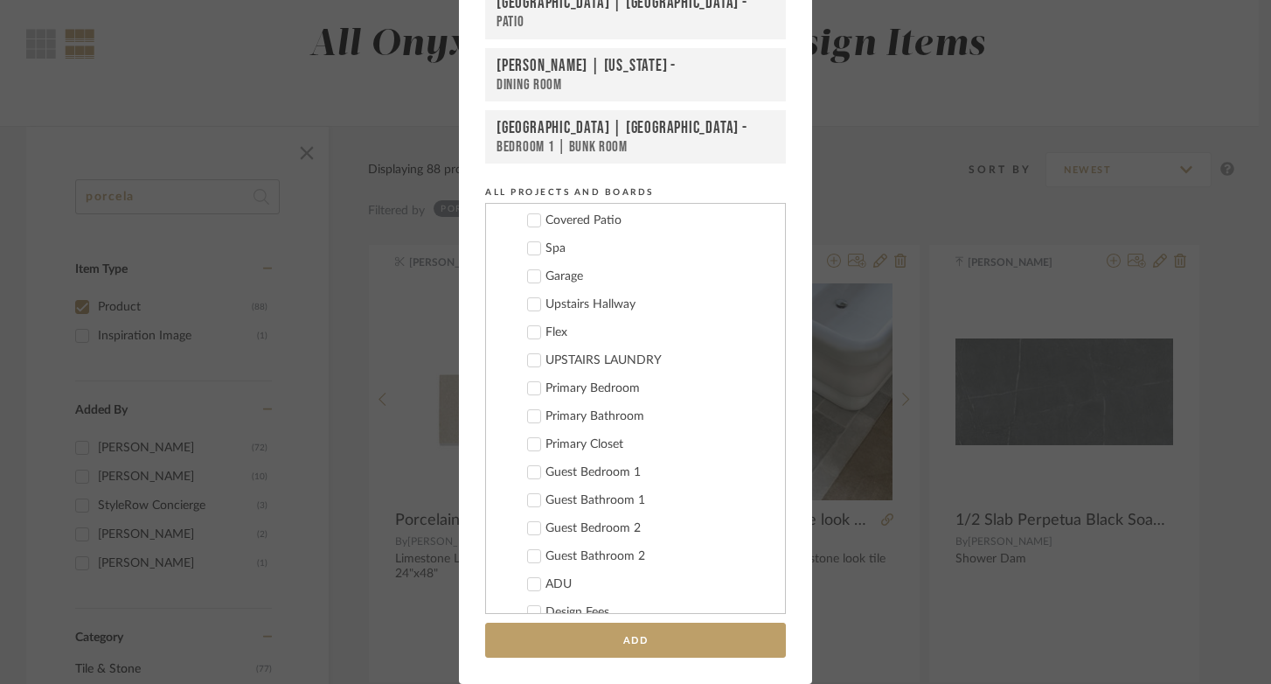
scroll to position [1620, 0]
click at [528, 414] on icon at bounding box center [534, 415] width 12 height 12
click at [665, 645] on button "Add" at bounding box center [635, 641] width 301 height 36
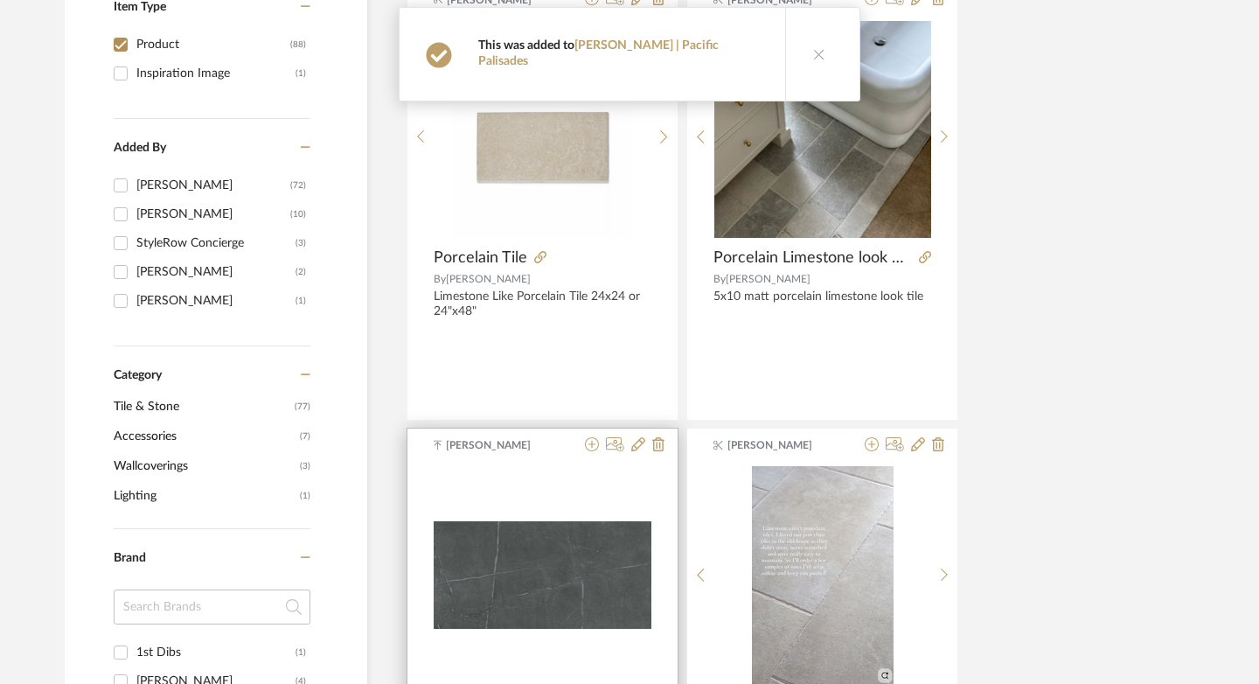
scroll to position [498, 0]
